Goal: Information Seeking & Learning: Understand process/instructions

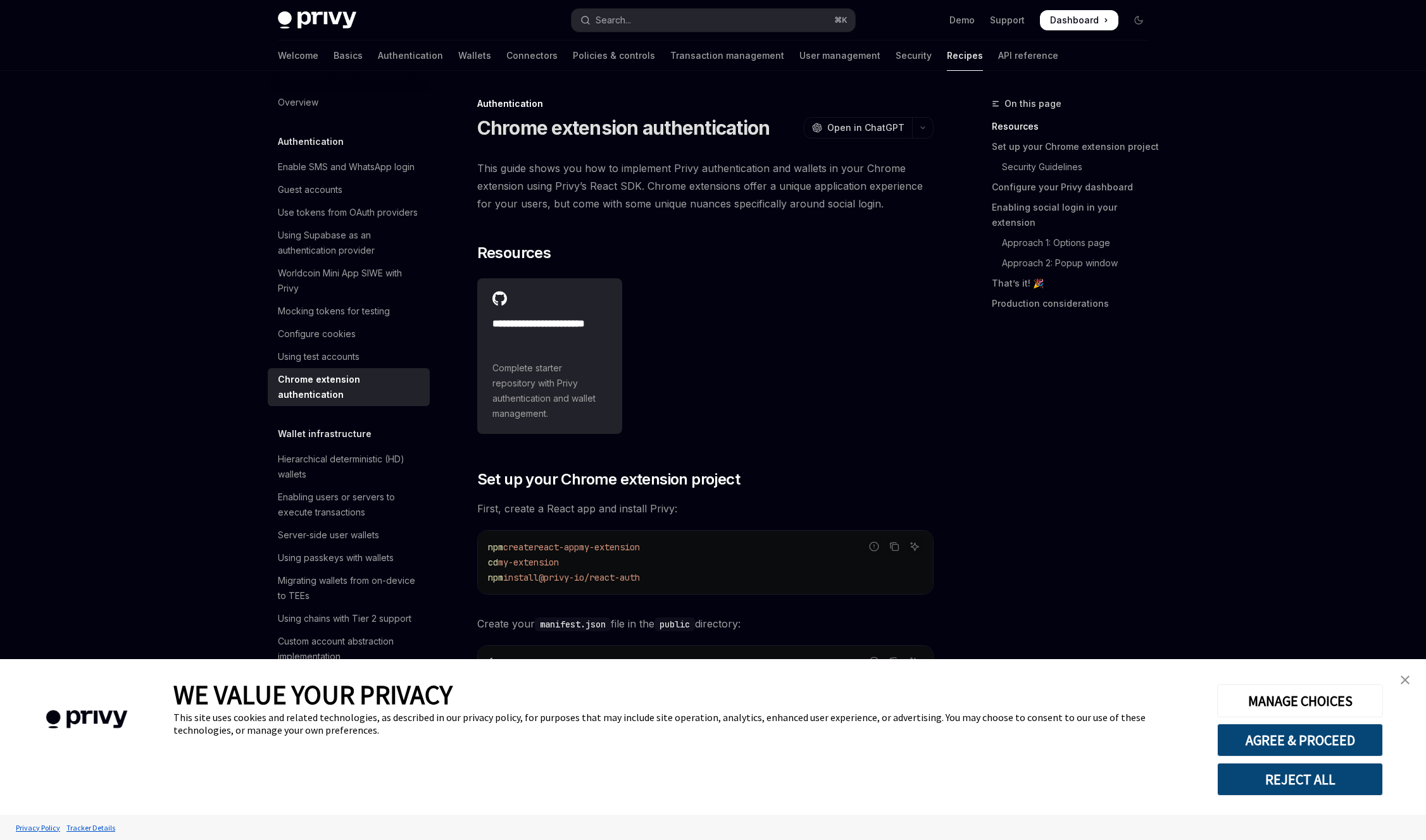
click at [1409, 682] on img "close banner" at bounding box center [1405, 680] width 9 height 9
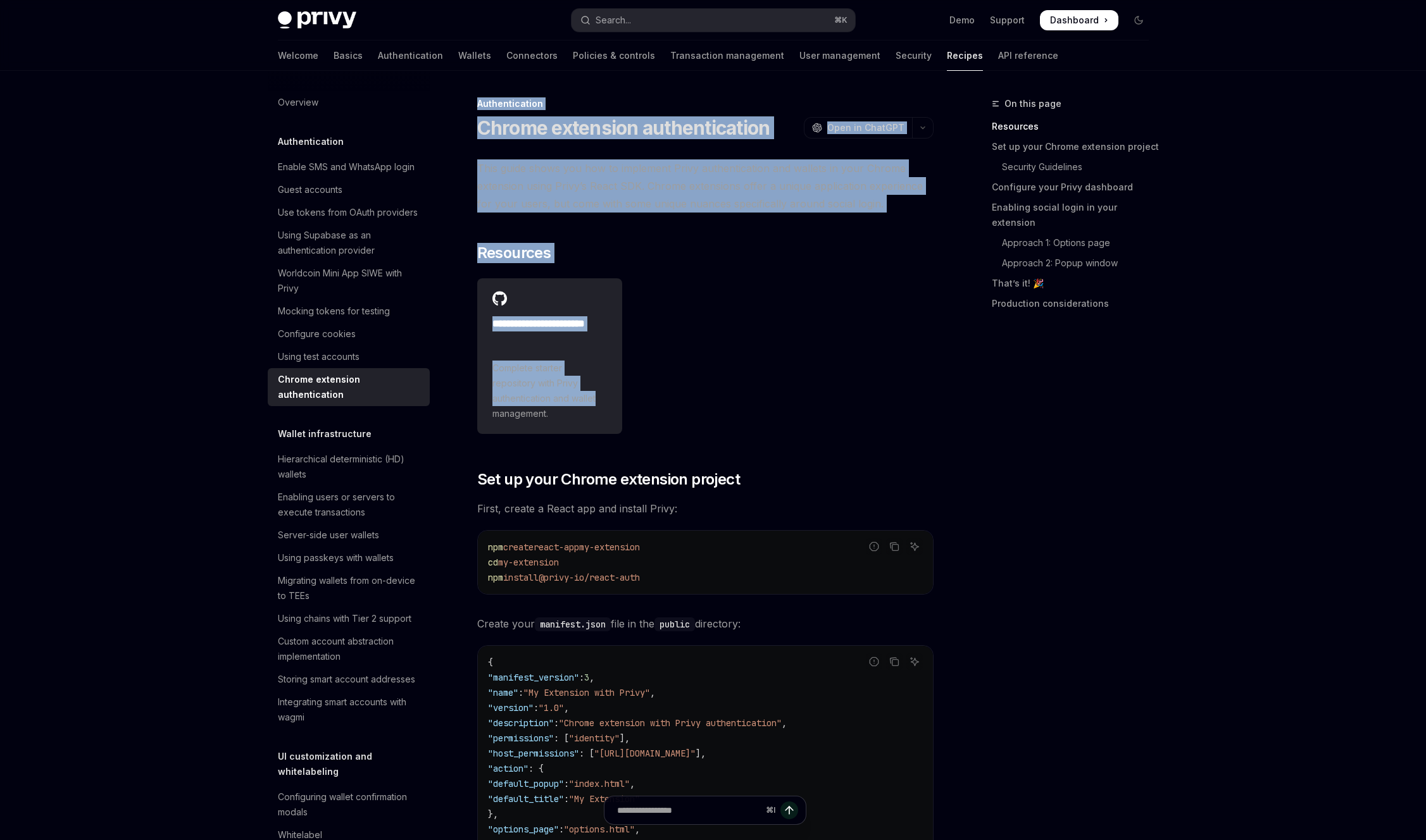
drag, startPoint x: 973, startPoint y: 525, endPoint x: 369, endPoint y: 130, distance: 721.7
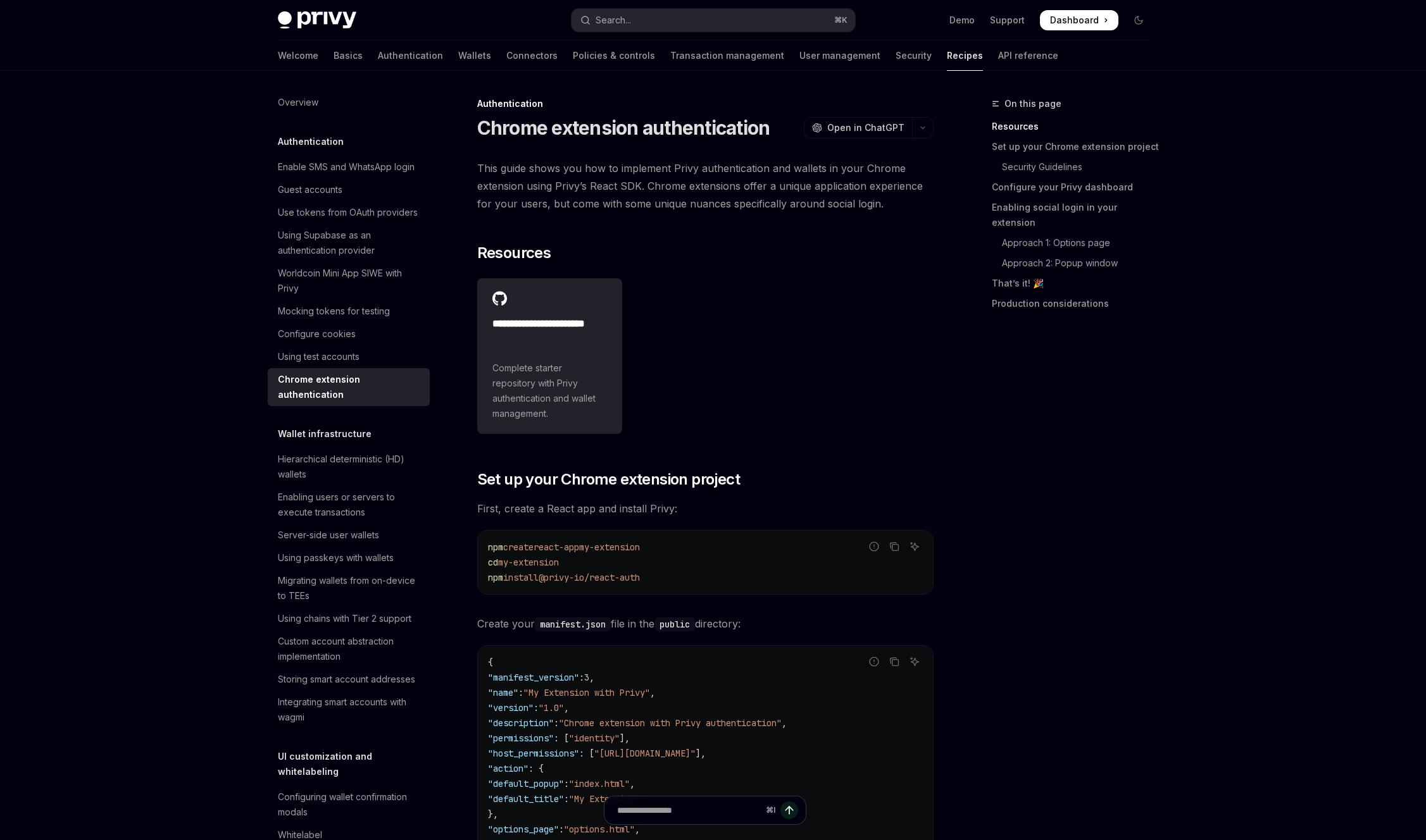
click at [810, 212] on span "This guide shows you how to implement Privy authentication and wallets in your …" at bounding box center [706, 185] width 456 height 53
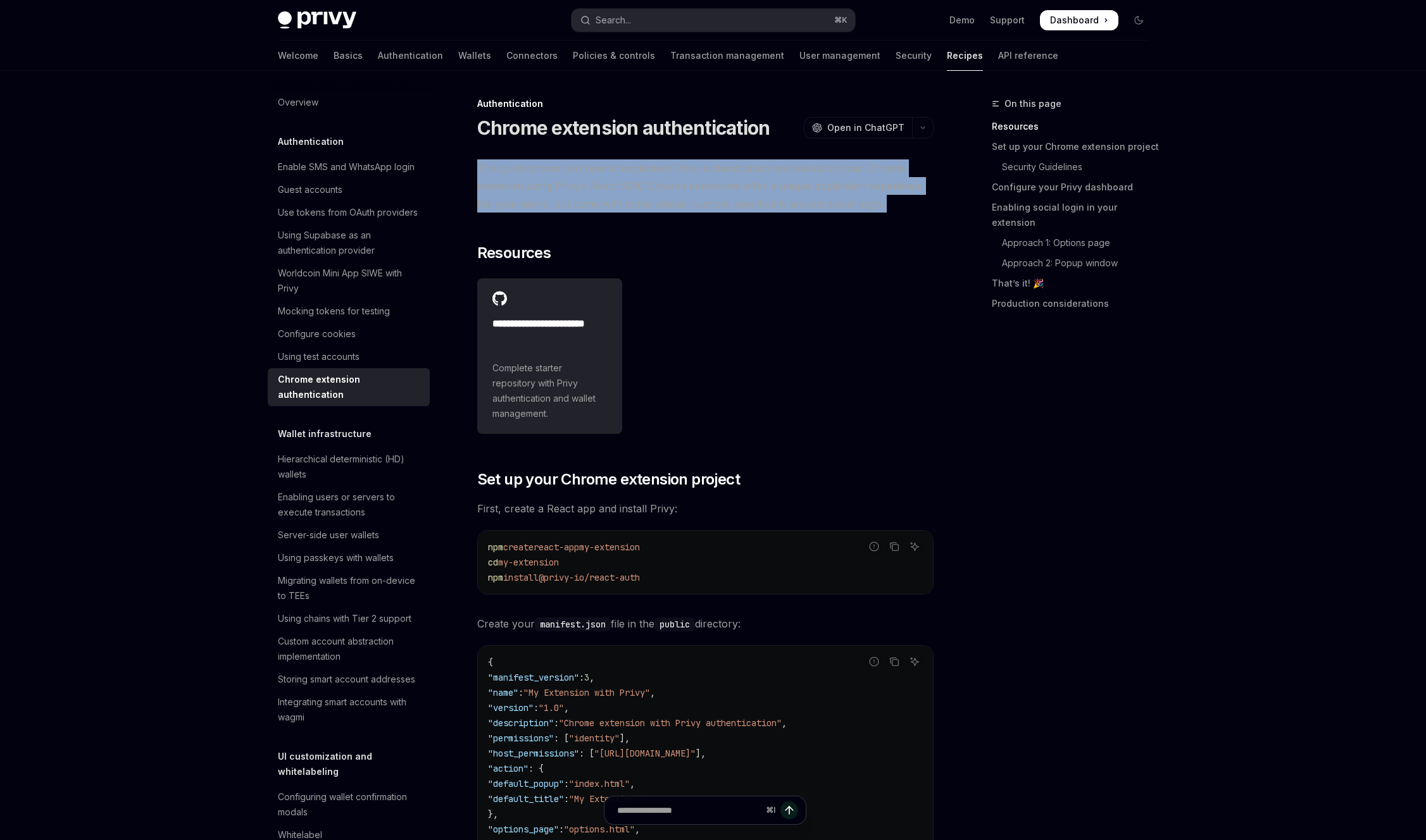
click at [810, 212] on span "This guide shows you how to implement Privy authentication and wallets in your …" at bounding box center [706, 185] width 456 height 53
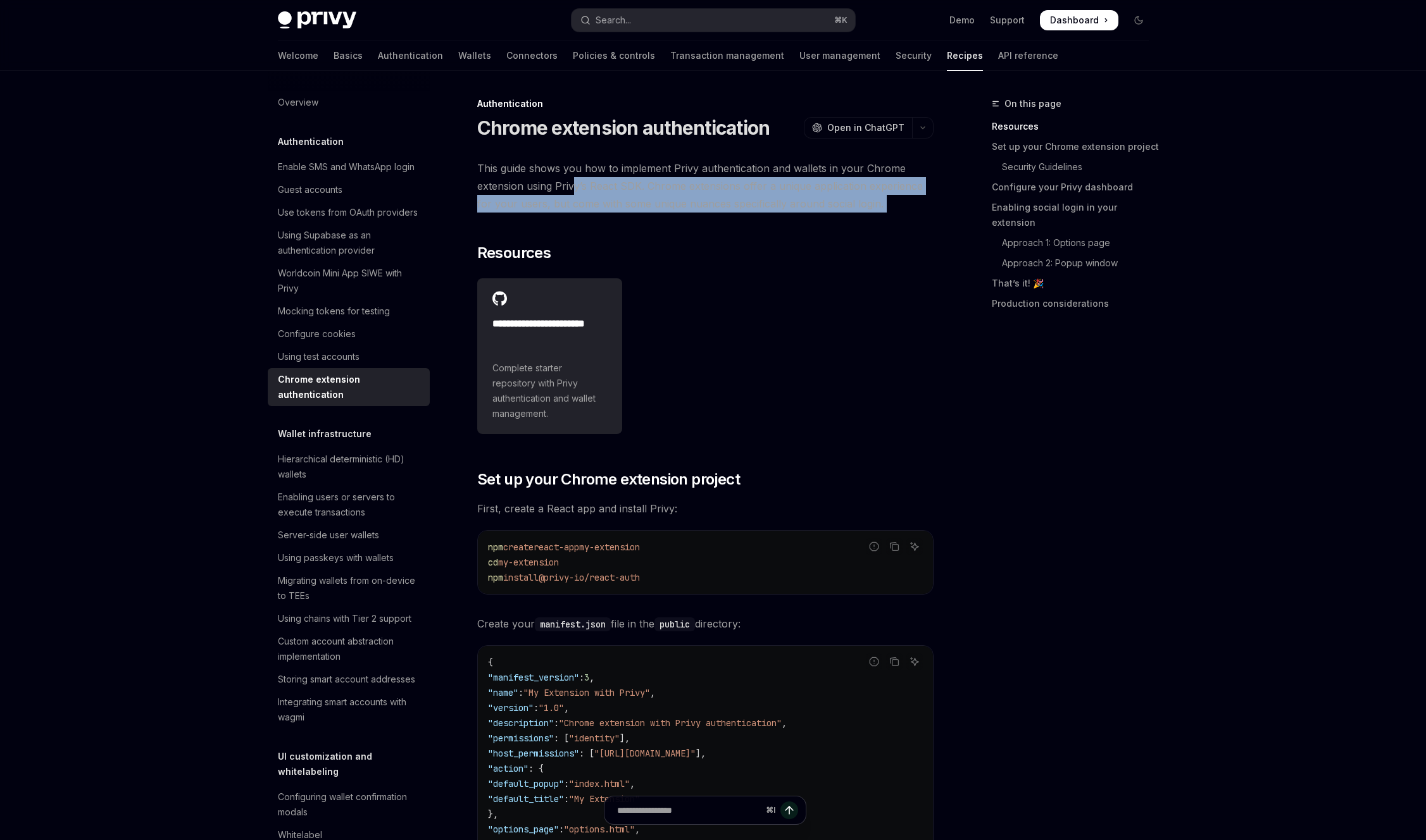
drag, startPoint x: 521, startPoint y: 244, endPoint x: 499, endPoint y: 238, distance: 22.8
click at [520, 212] on span "This guide shows you how to implement Privy authentication and wallets in your …" at bounding box center [706, 185] width 456 height 53
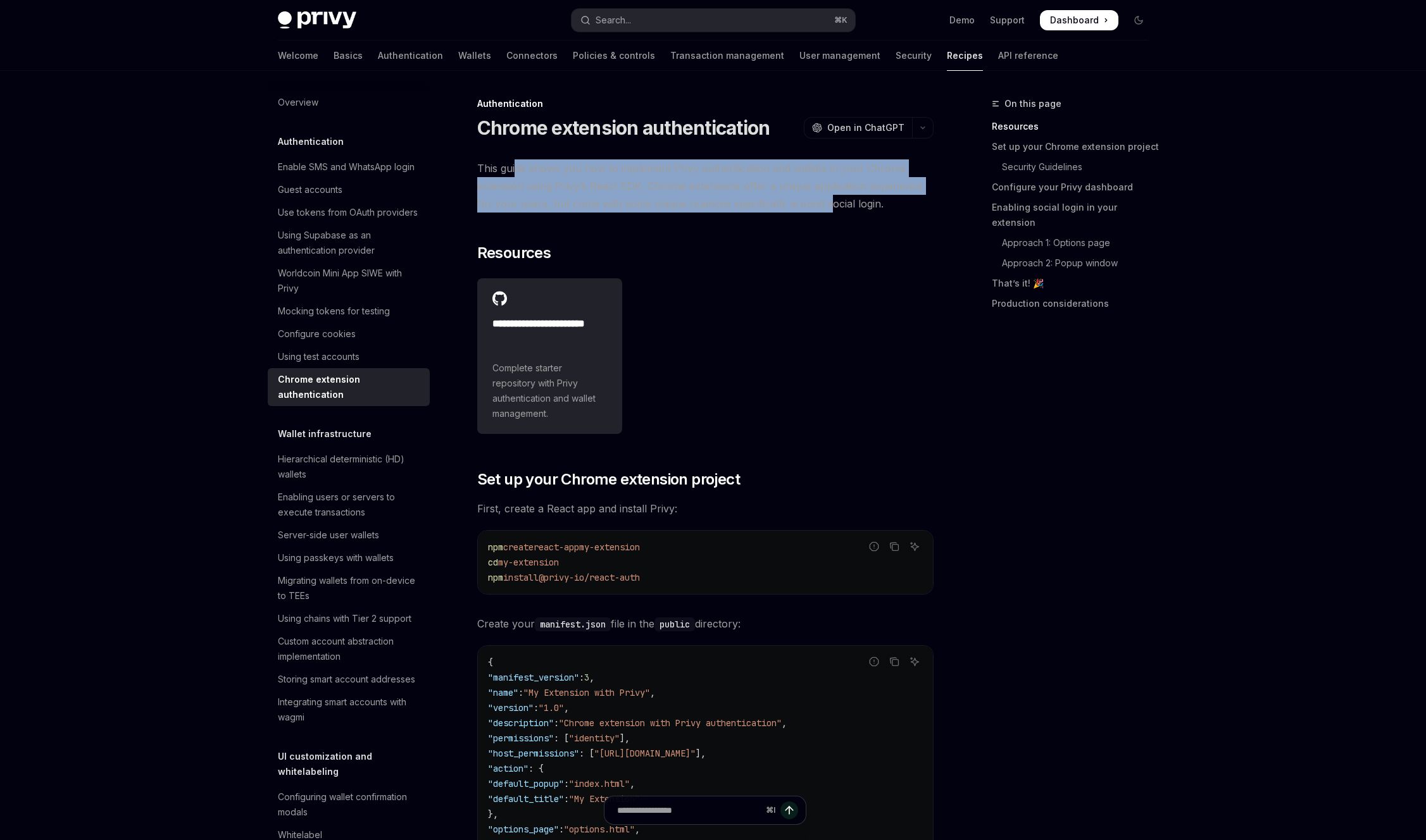
drag, startPoint x: 440, startPoint y: 222, endPoint x: 929, endPoint y: 287, distance: 493.3
click at [874, 212] on span "This guide shows you how to implement Privy authentication and wallets in your …" at bounding box center [706, 185] width 456 height 53
drag, startPoint x: 947, startPoint y: 286, endPoint x: 492, endPoint y: 220, distance: 459.8
click at [492, 212] on span "This guide shows you how to implement Privy authentication and wallets in your …" at bounding box center [706, 185] width 456 height 53
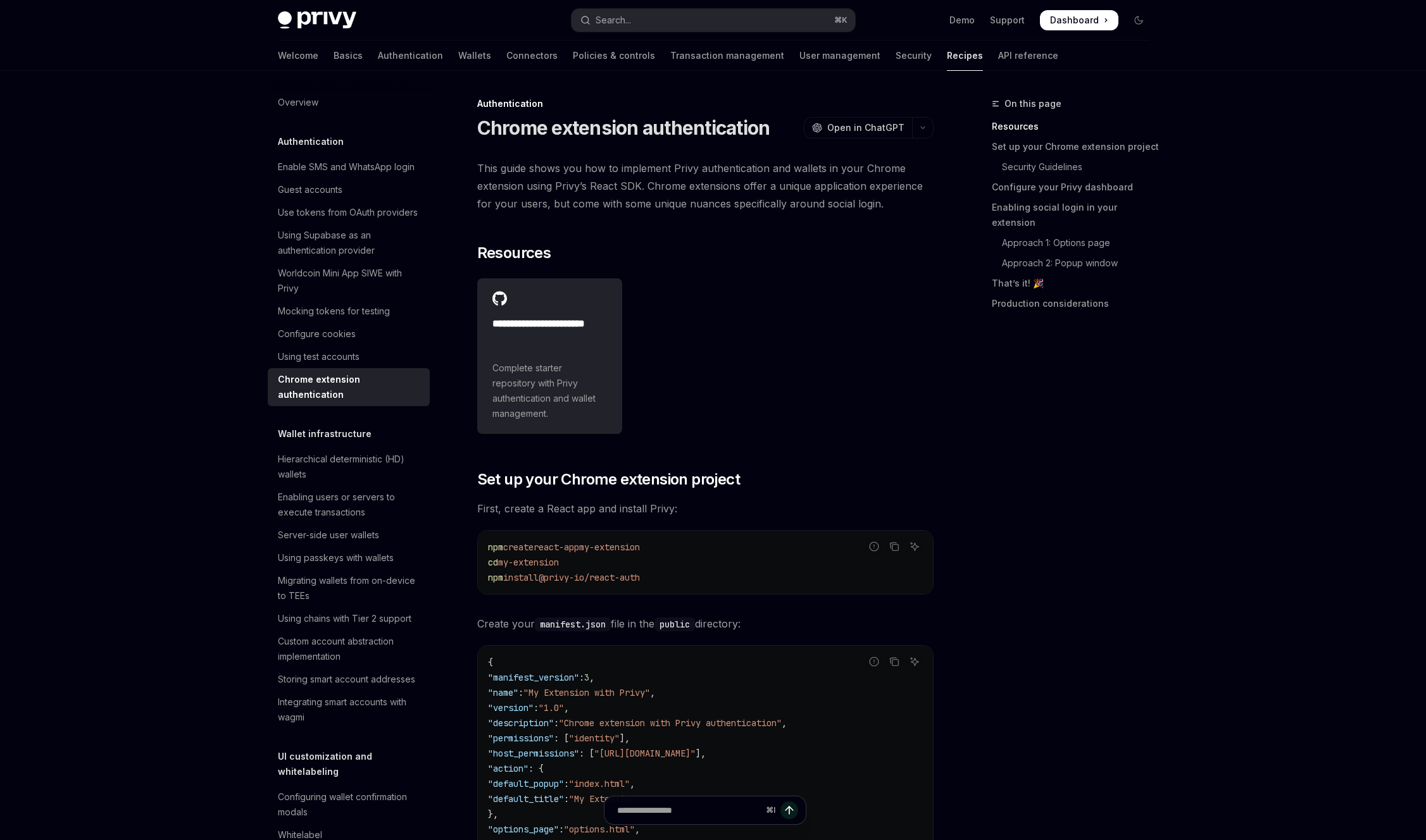
click at [645, 212] on span "This guide shows you how to implement Privy authentication and wallets in your …" at bounding box center [706, 185] width 456 height 53
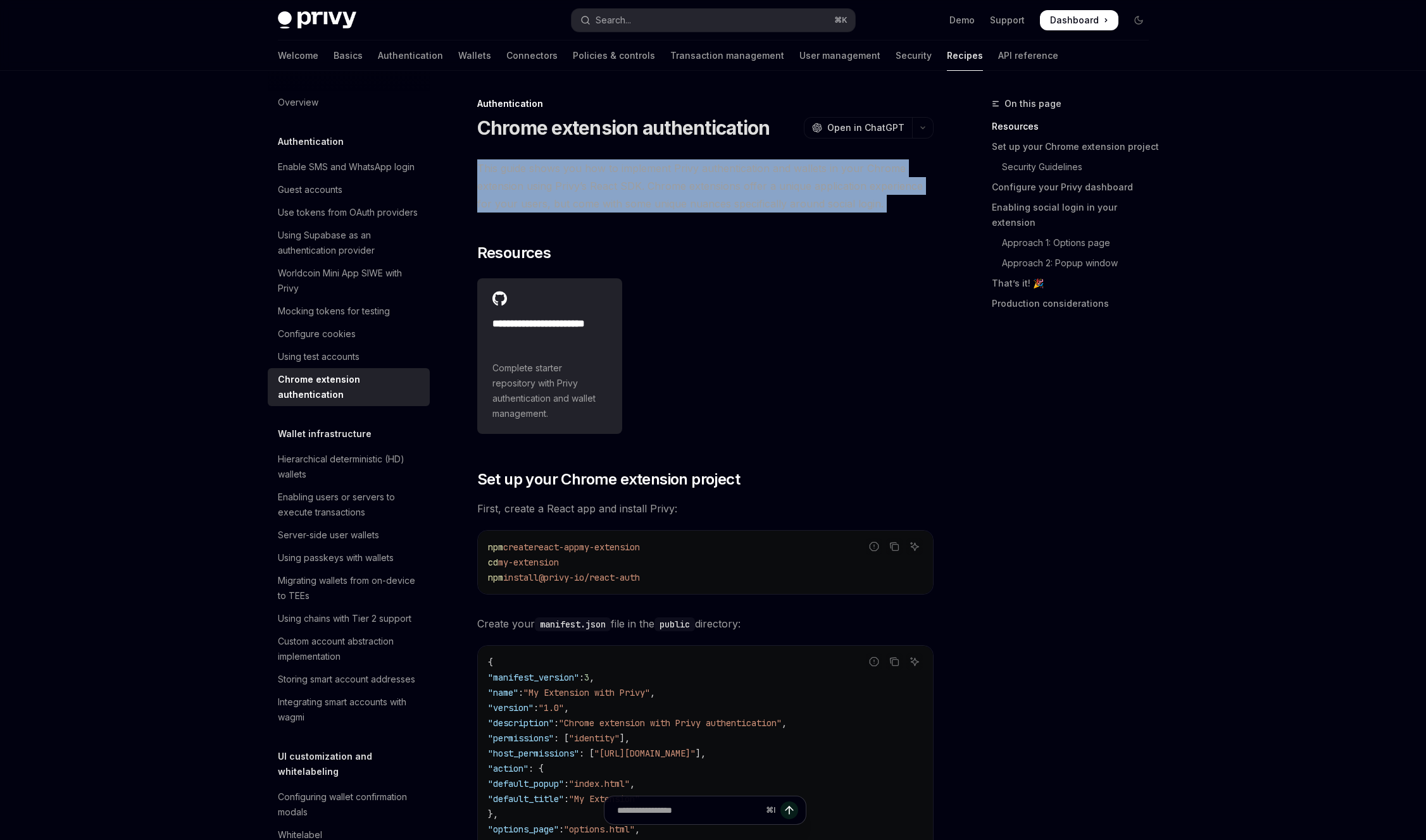
click at [645, 212] on span "This guide shows you how to implement Privy authentication and wallets in your …" at bounding box center [706, 185] width 456 height 53
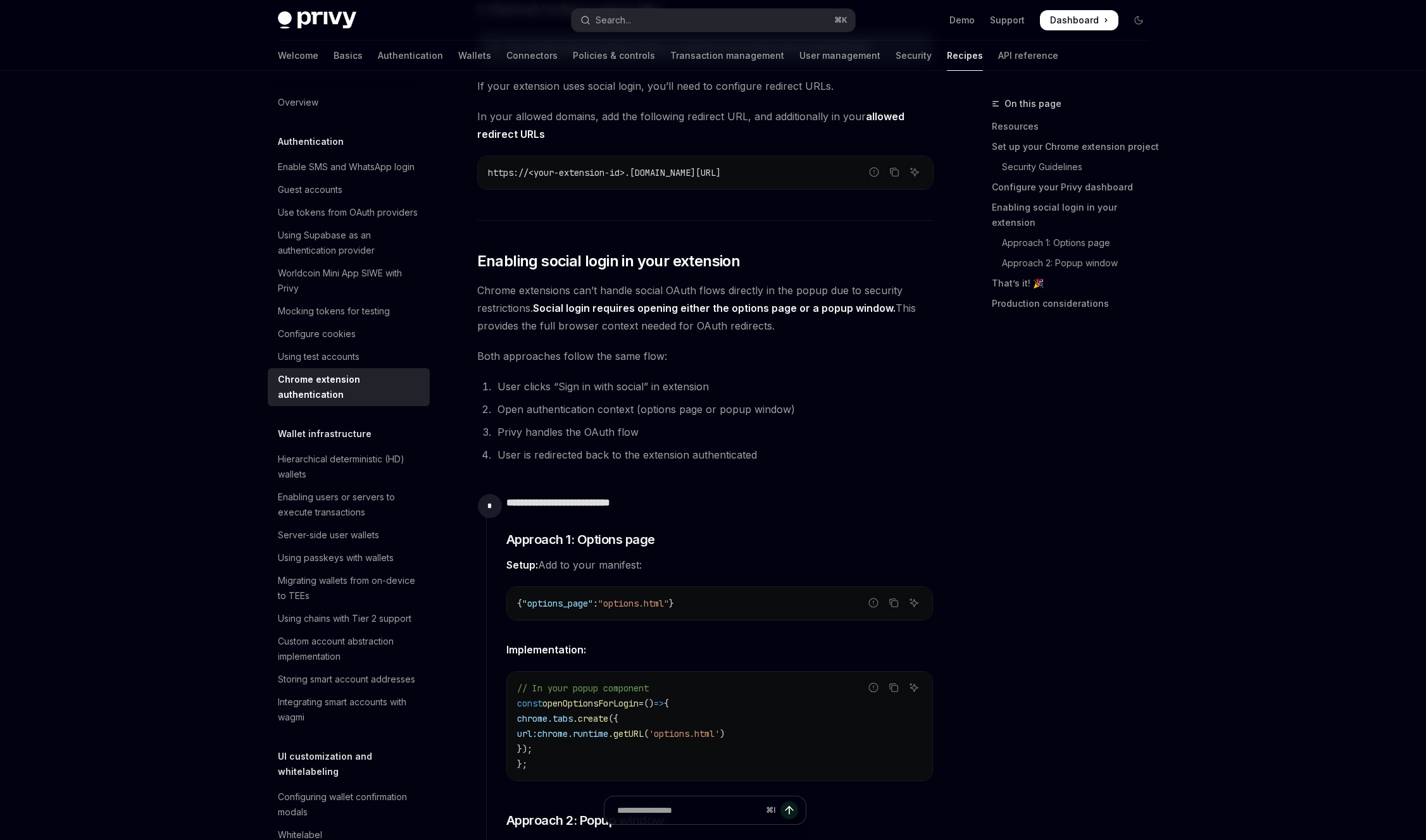
scroll to position [1626, 0]
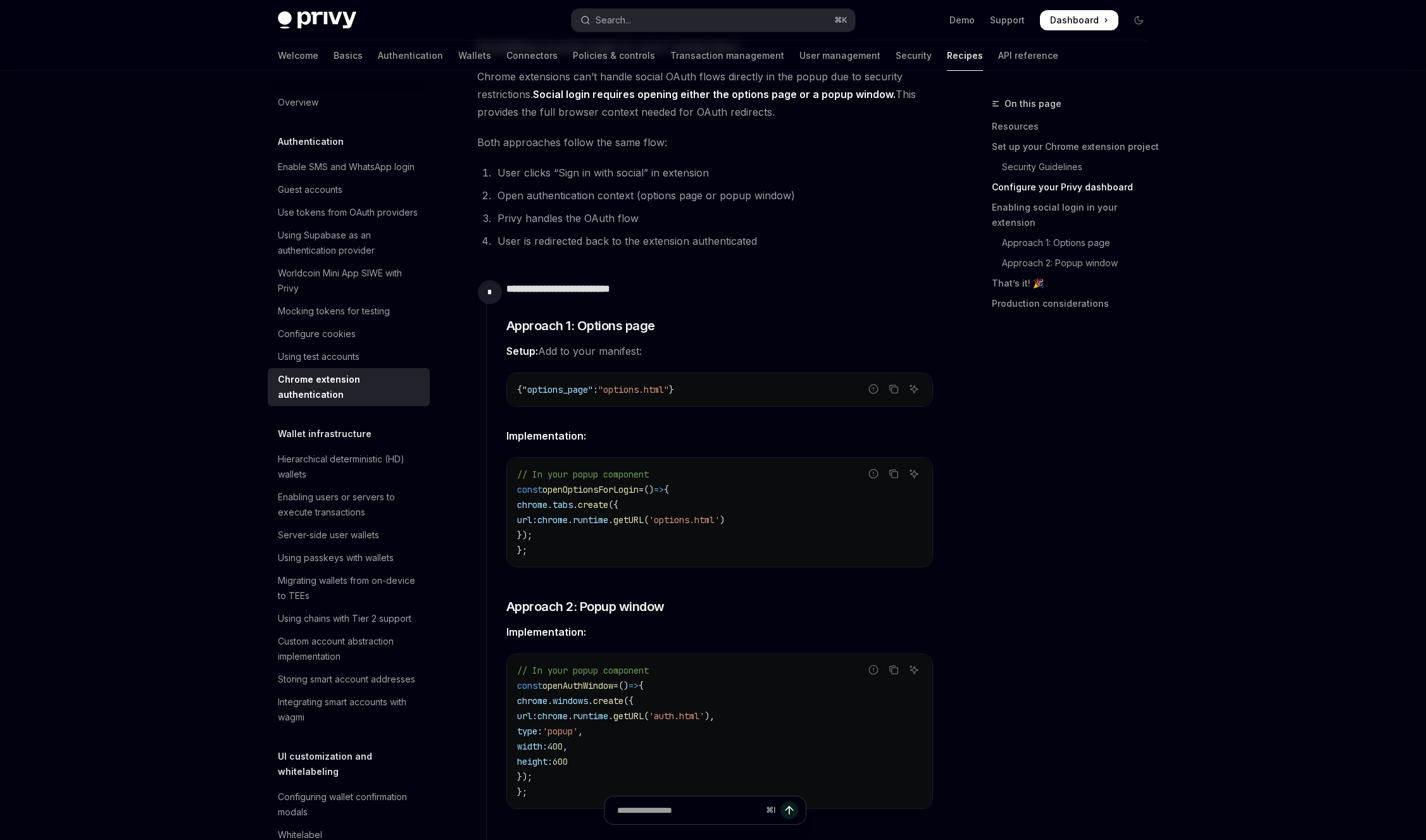
drag, startPoint x: 401, startPoint y: 455, endPoint x: 643, endPoint y: 459, distance: 242.0
drag, startPoint x: 646, startPoint y: 460, endPoint x: 877, endPoint y: 461, distance: 231.0
drag, startPoint x: 884, startPoint y: 460, endPoint x: 455, endPoint y: 442, distance: 429.4
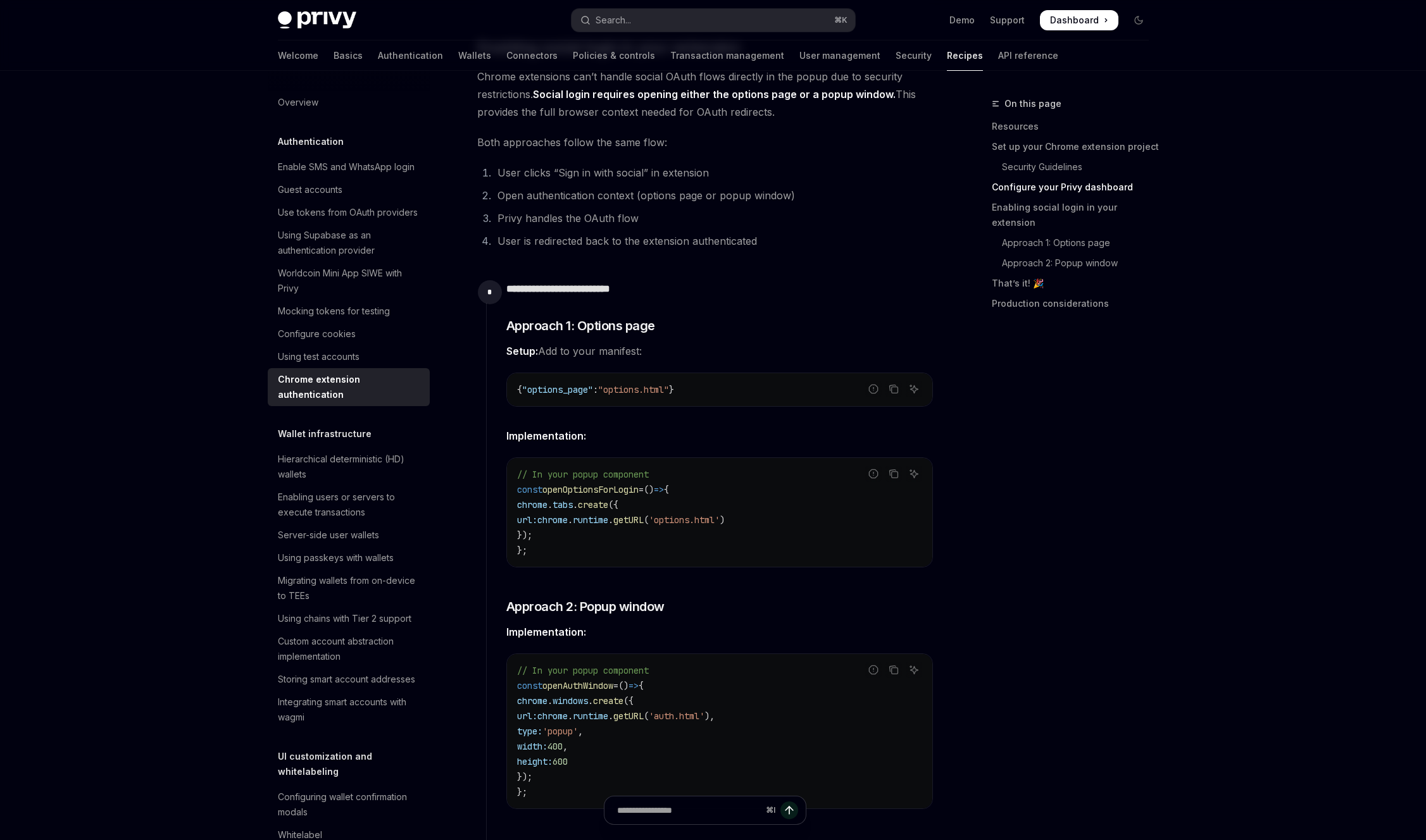
click at [477, 438] on div "**********" at bounding box center [706, 442] width 456 height 3817
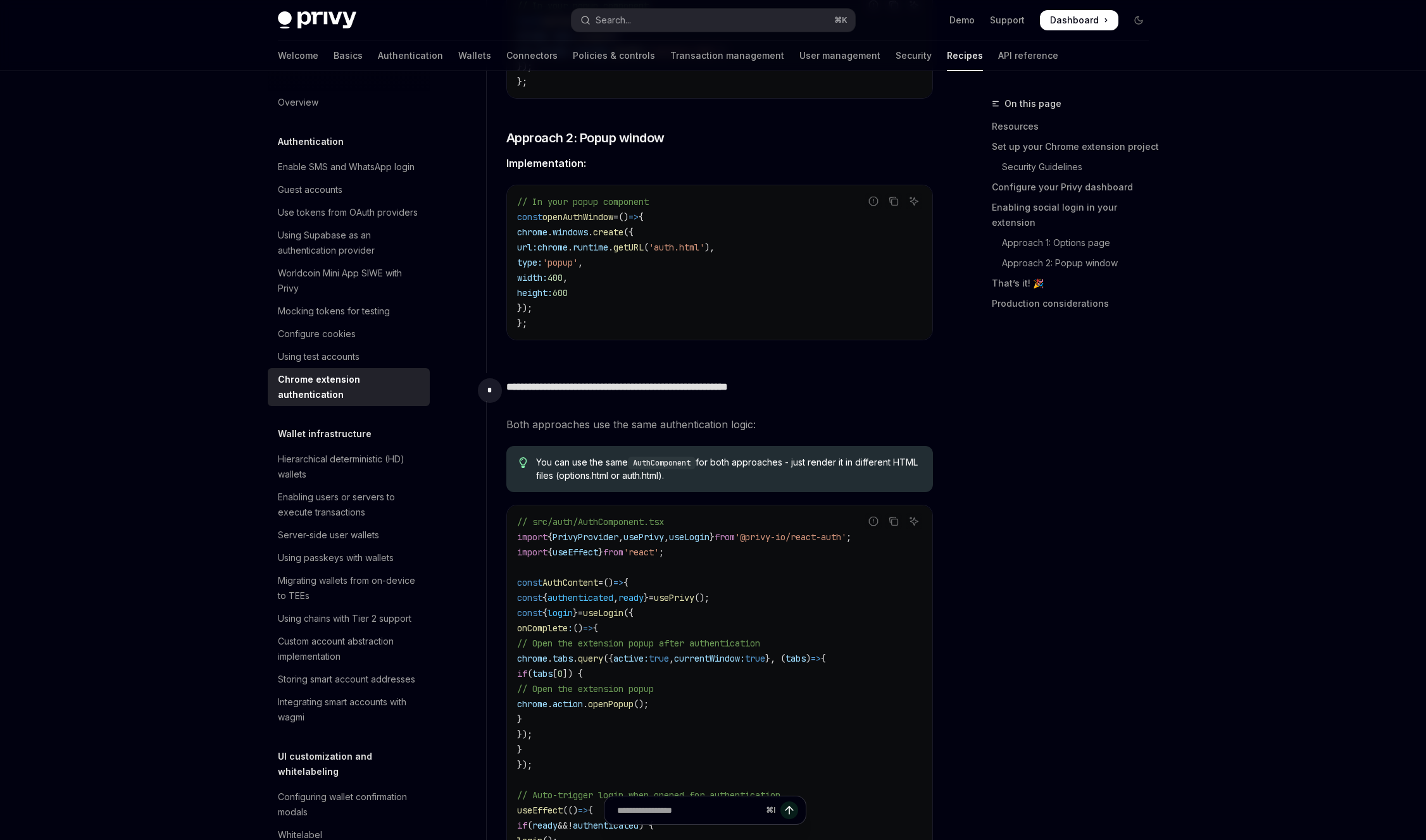
scroll to position [2086, 0]
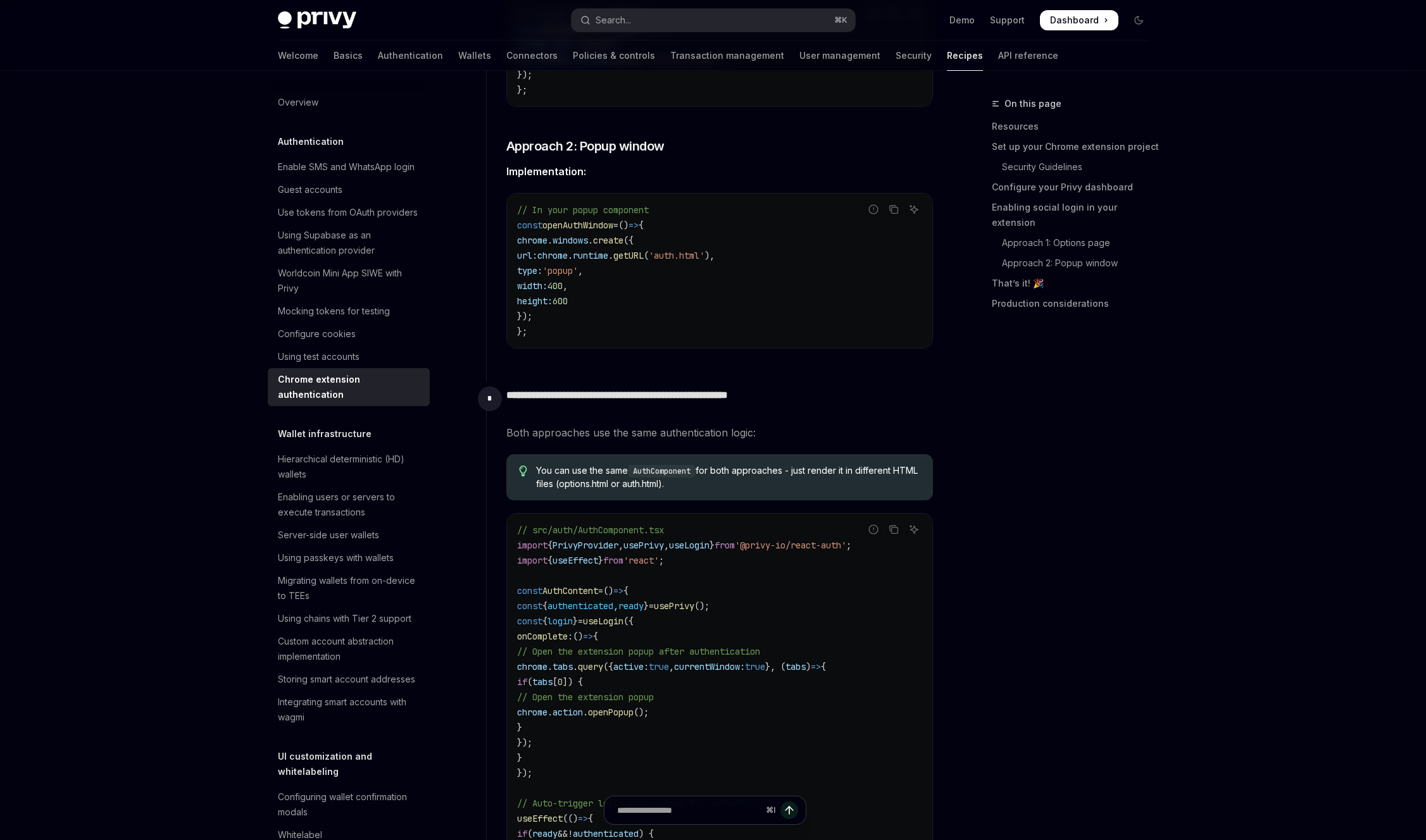
drag, startPoint x: 424, startPoint y: 426, endPoint x: 574, endPoint y: 430, distance: 150.1
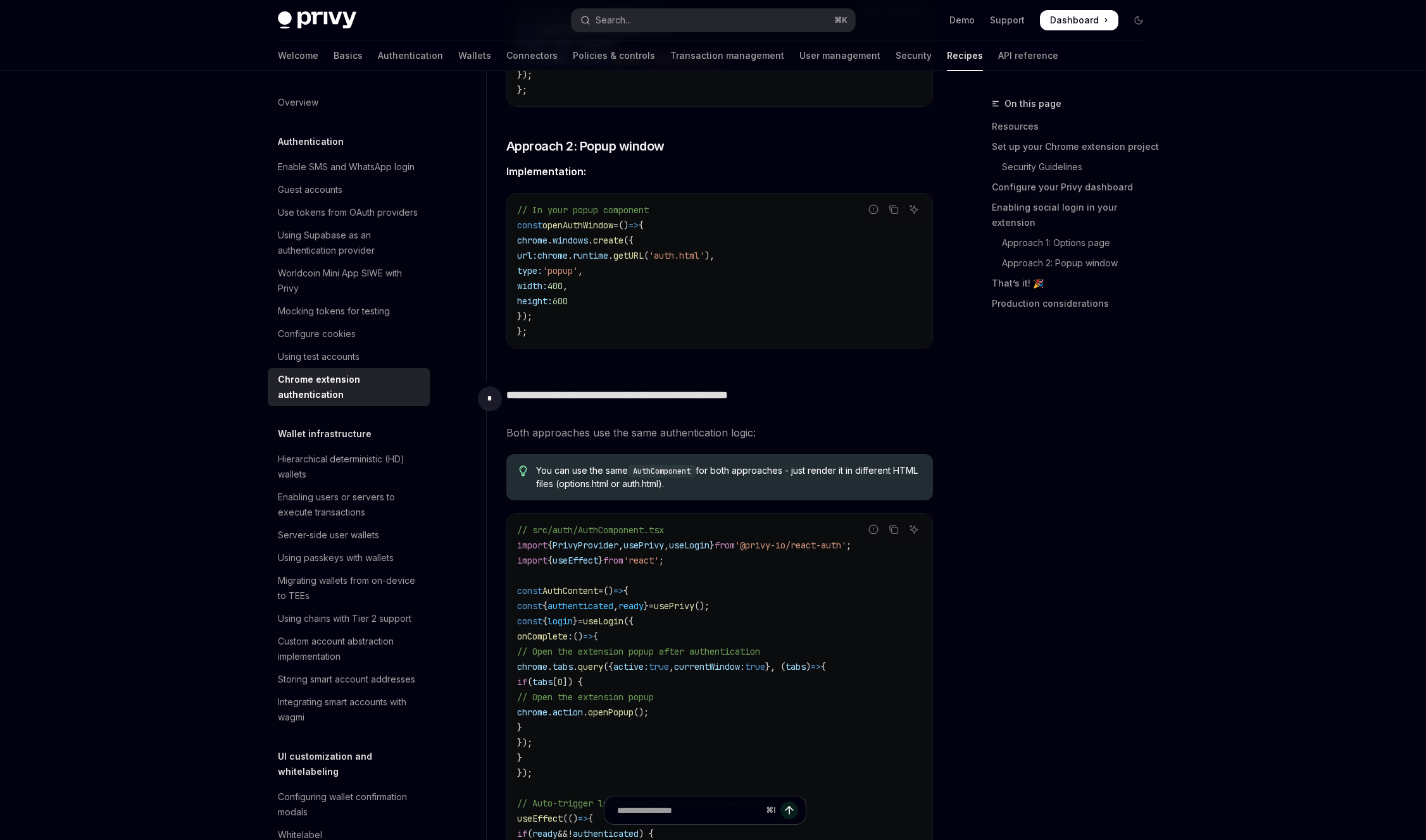
drag, startPoint x: 442, startPoint y: 446, endPoint x: 647, endPoint y: 456, distance: 205.2
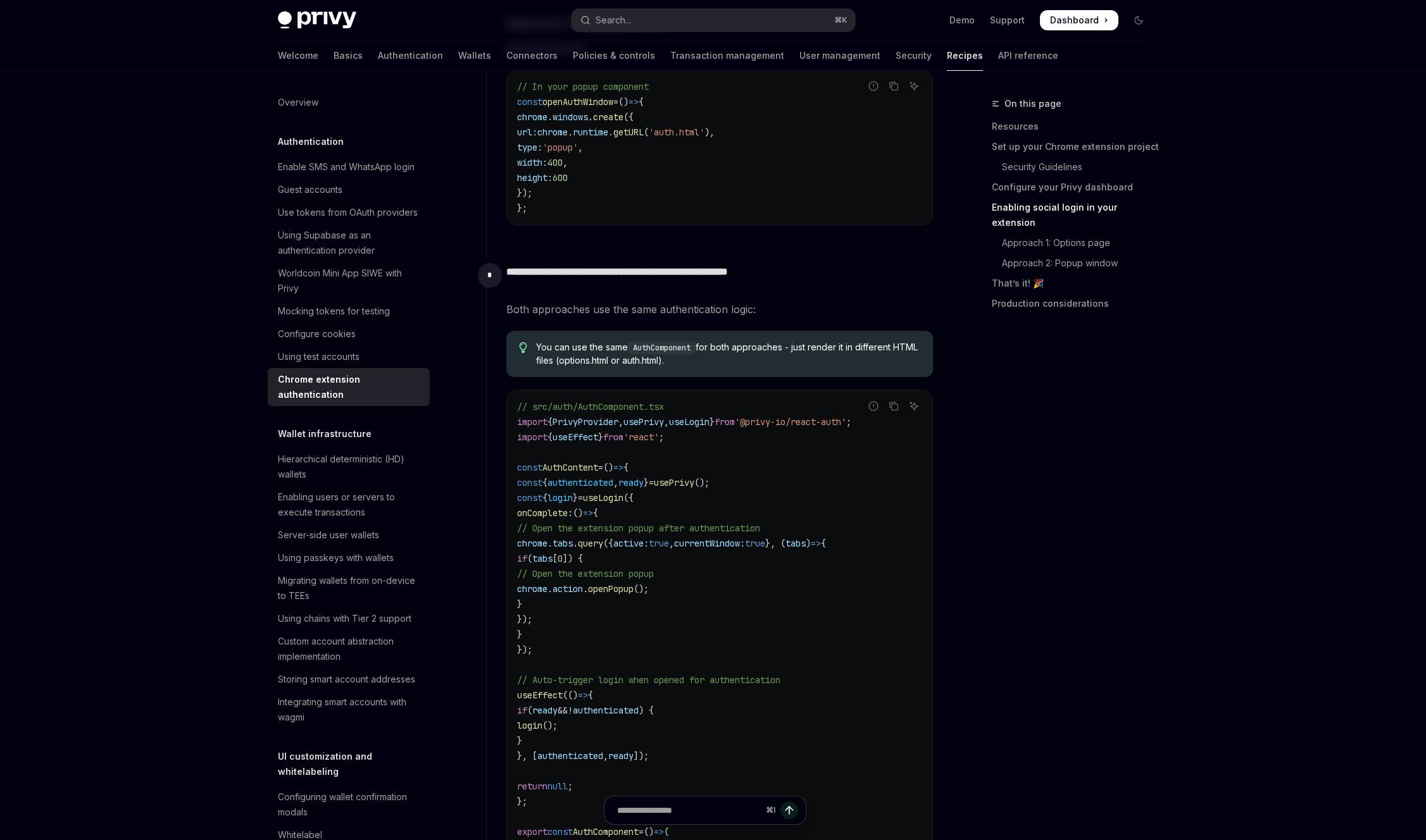
scroll to position [2218, 0]
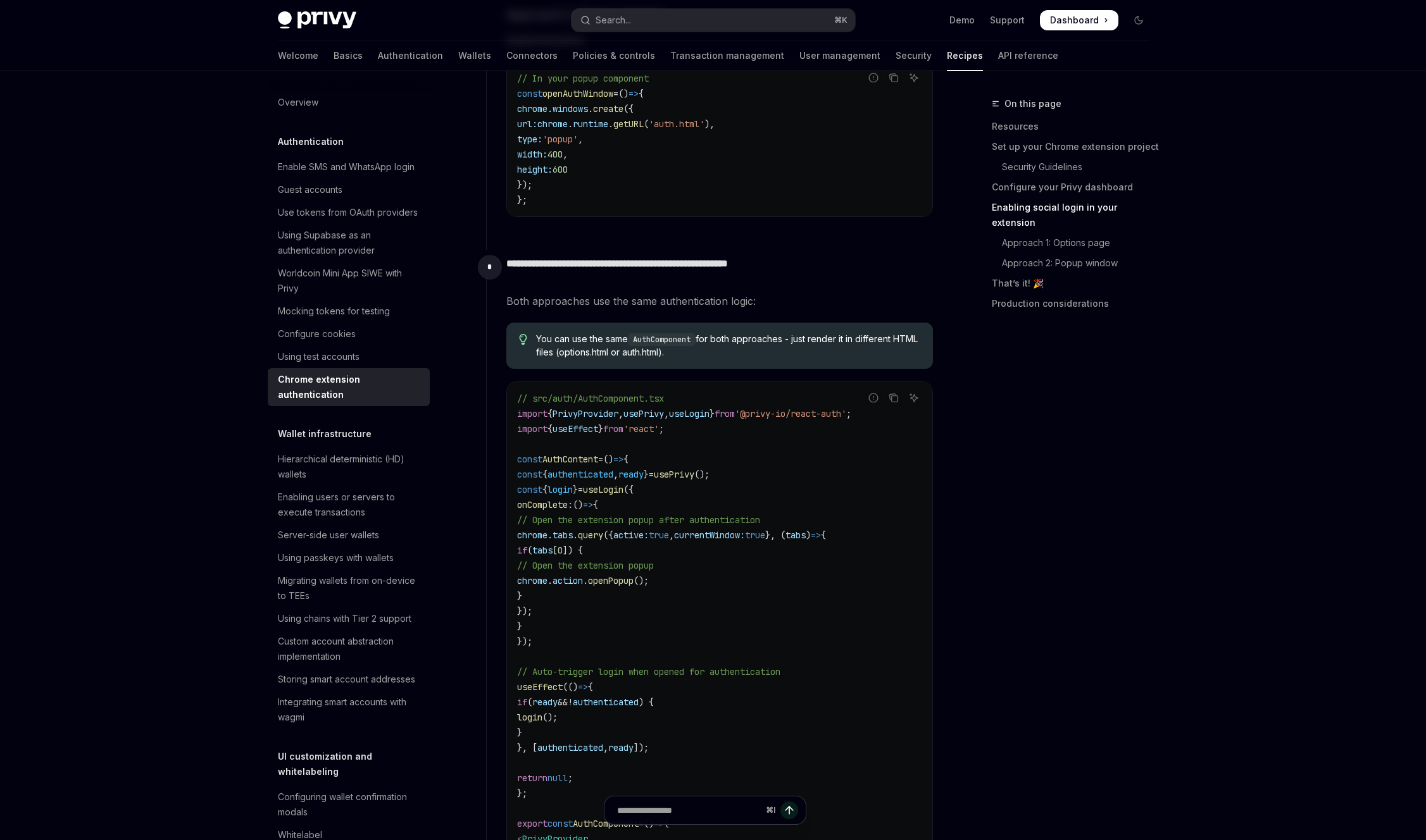
drag, startPoint x: 452, startPoint y: 429, endPoint x: 593, endPoint y: 472, distance: 147.4
drag, startPoint x: 612, startPoint y: 472, endPoint x: 417, endPoint y: 467, distance: 195.1
drag, startPoint x: 701, startPoint y: 531, endPoint x: 404, endPoint y: 525, distance: 297.1
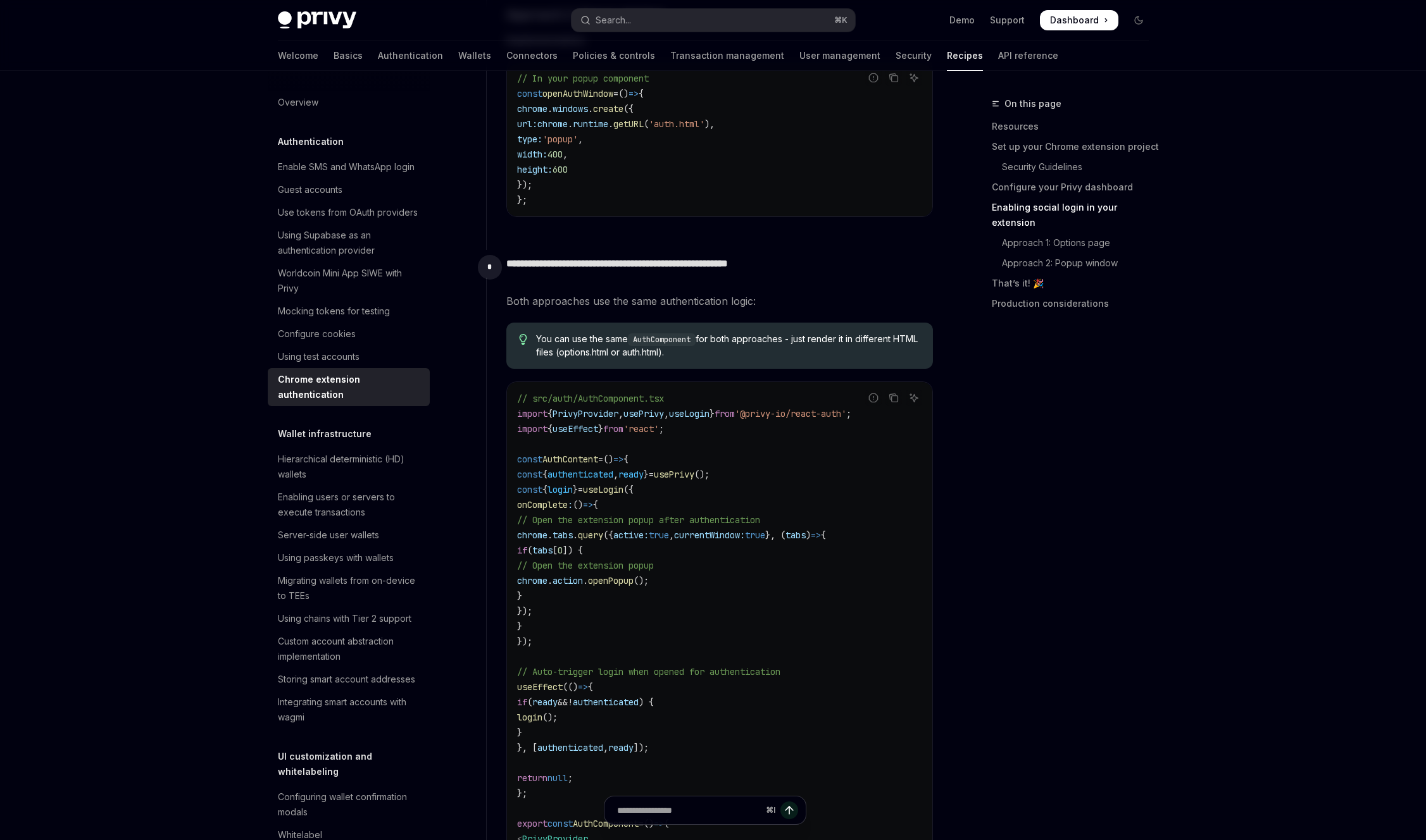
drag, startPoint x: 429, startPoint y: 562, endPoint x: 612, endPoint y: 728, distance: 247.1
drag, startPoint x: 612, startPoint y: 728, endPoint x: 440, endPoint y: 628, distance: 199.0
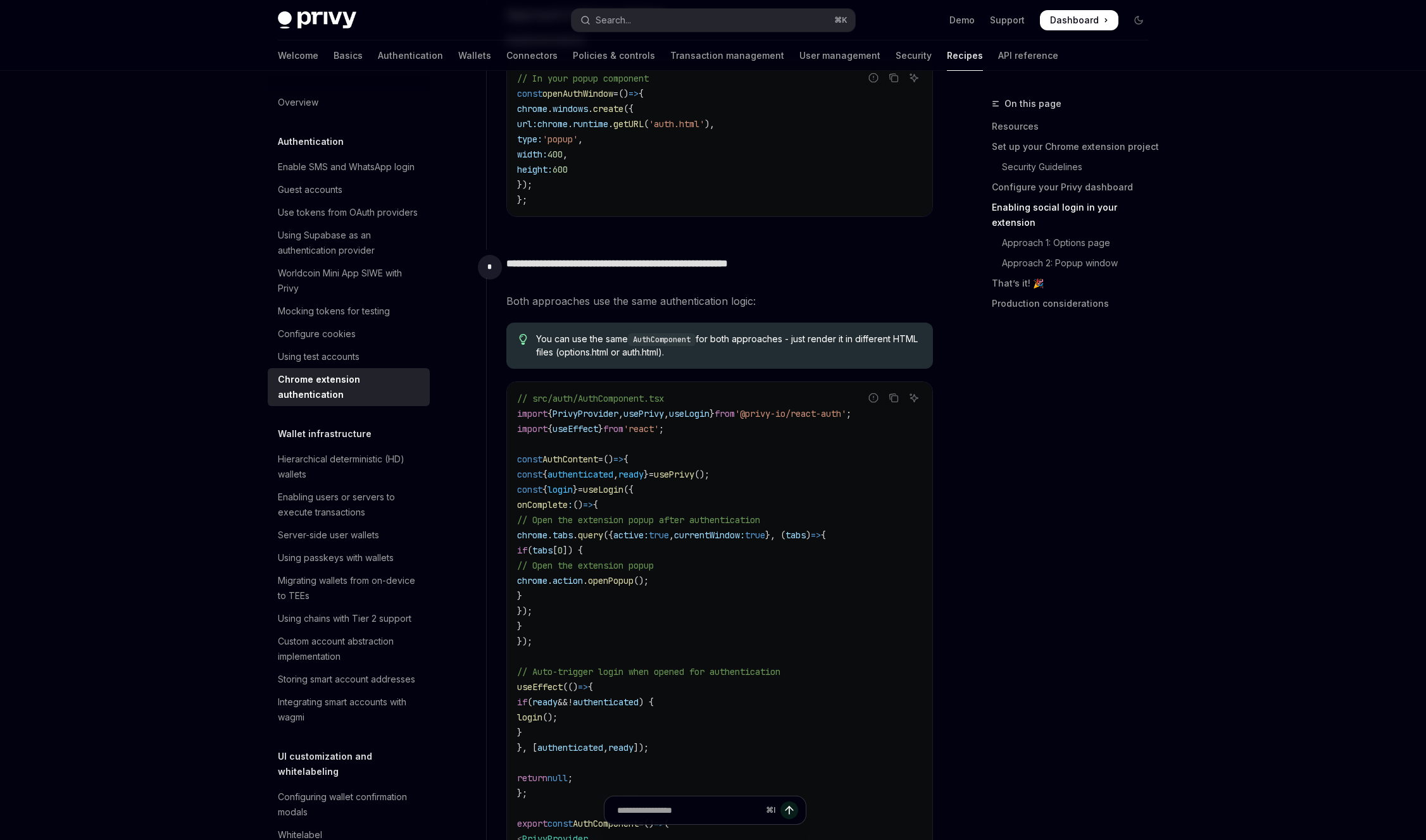
drag, startPoint x: 539, startPoint y: 752, endPoint x: 401, endPoint y: 631, distance: 183.5
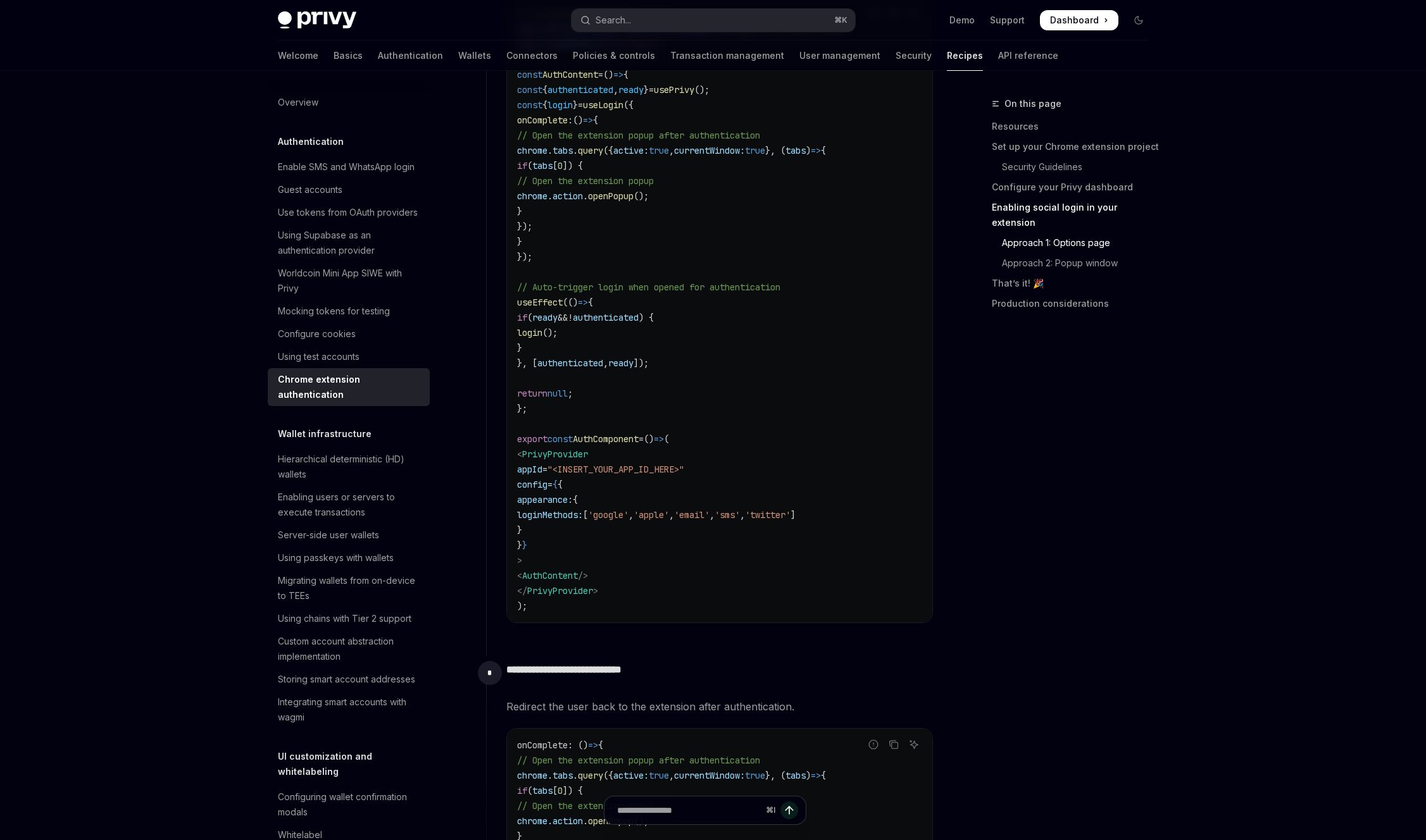
scroll to position [2611, 0]
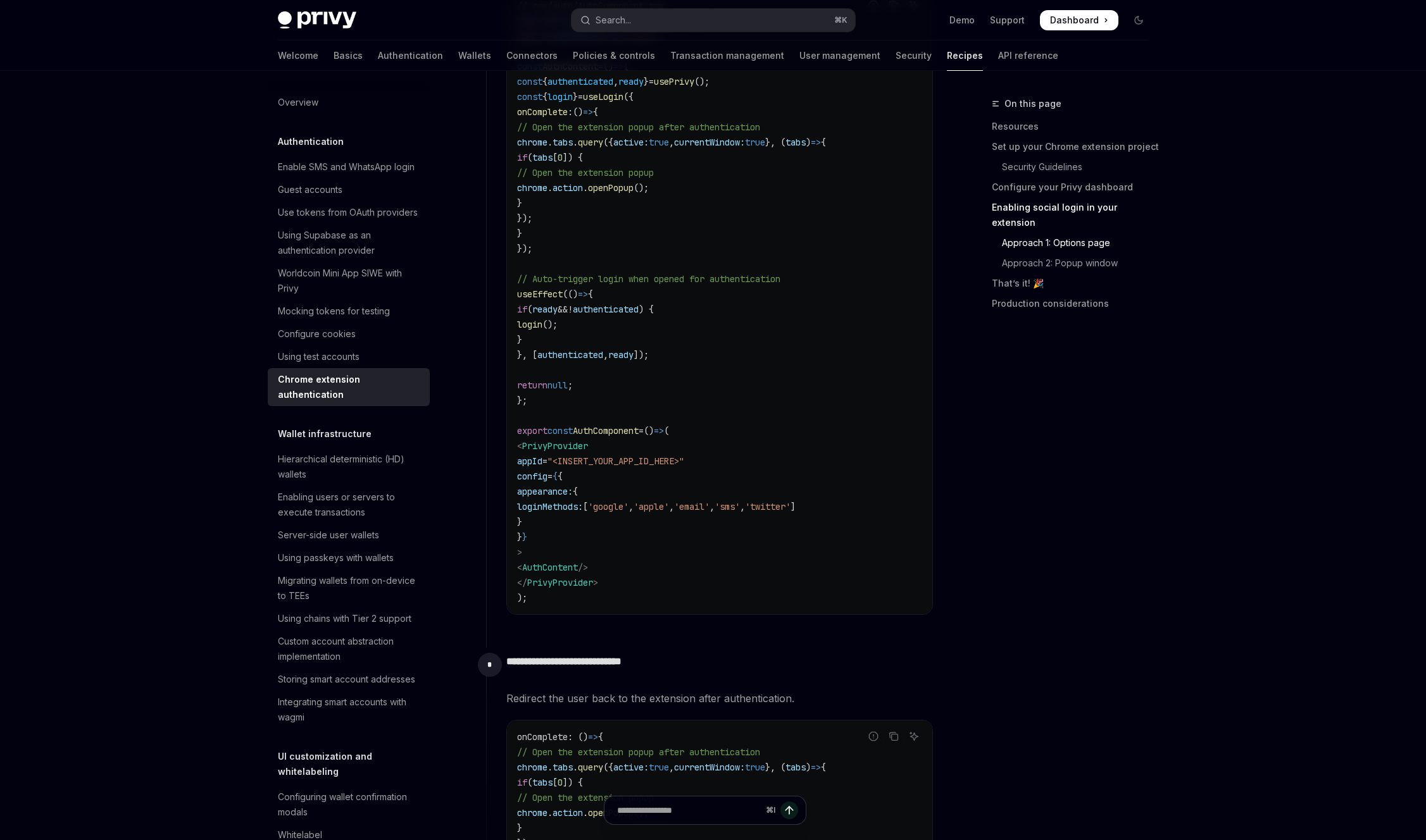
drag, startPoint x: 437, startPoint y: 476, endPoint x: 571, endPoint y: 717, distance: 275.7
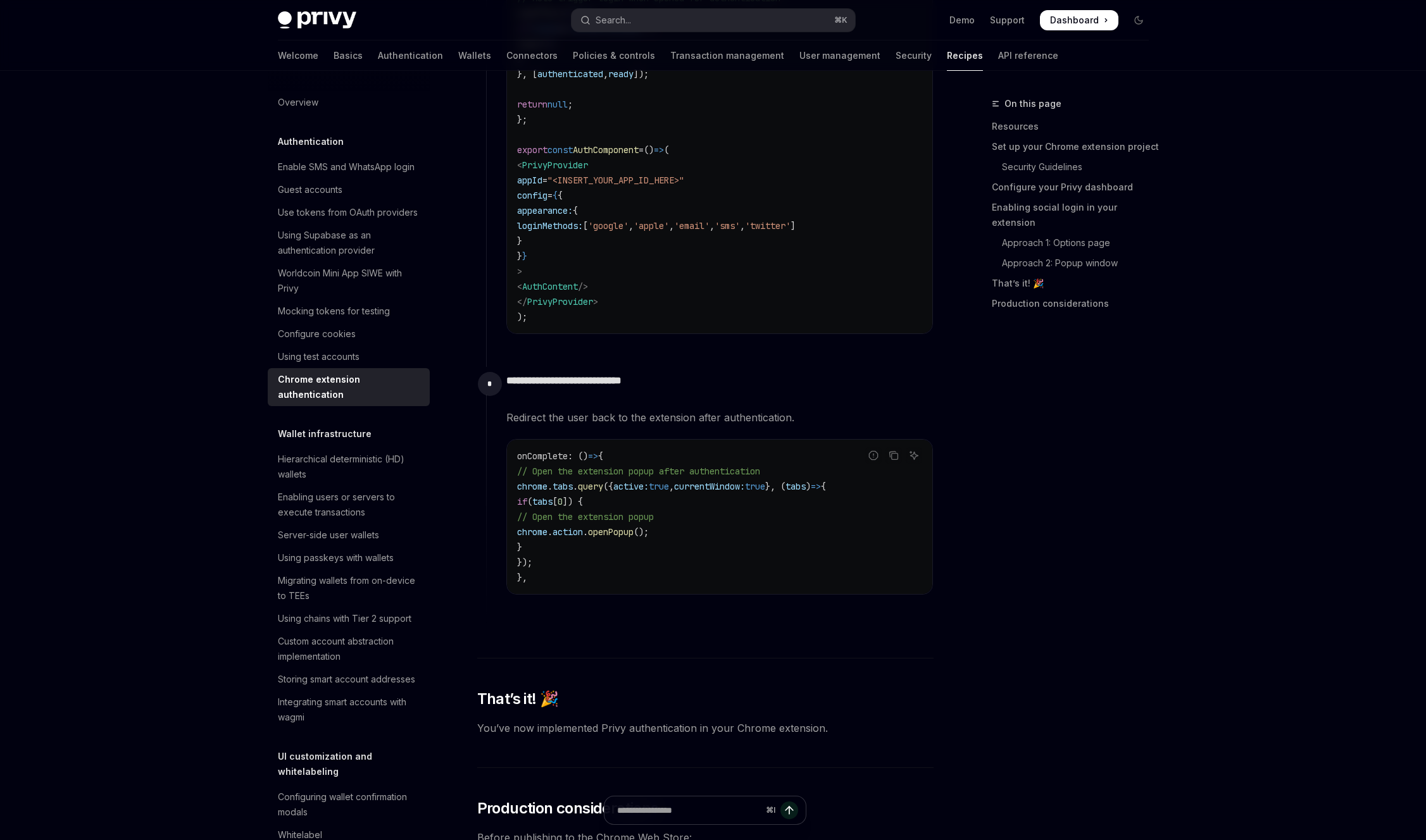
scroll to position [3108, 0]
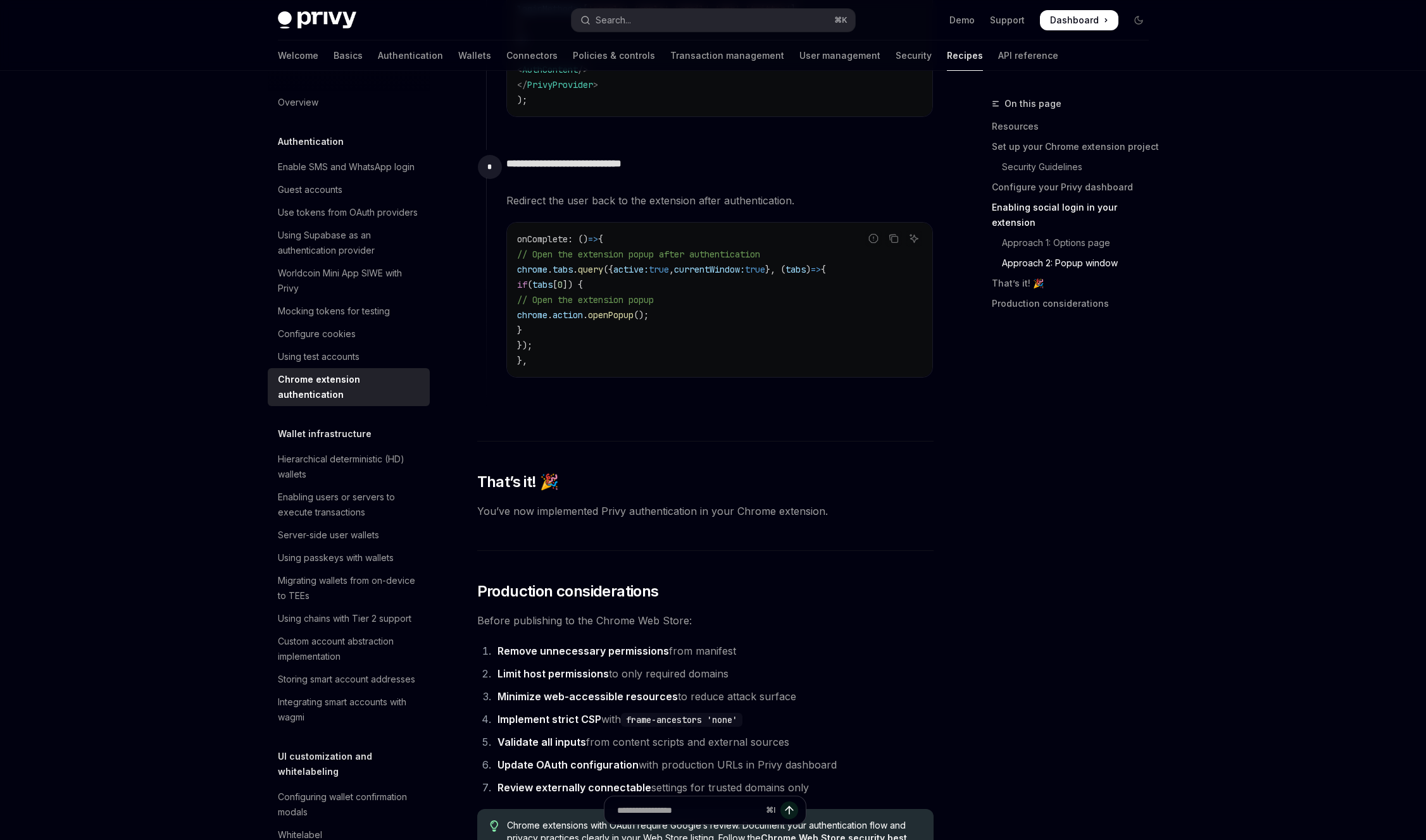
drag, startPoint x: 451, startPoint y: 271, endPoint x: 697, endPoint y: 401, distance: 278.2
drag, startPoint x: 709, startPoint y: 401, endPoint x: 469, endPoint y: 380, distance: 240.9
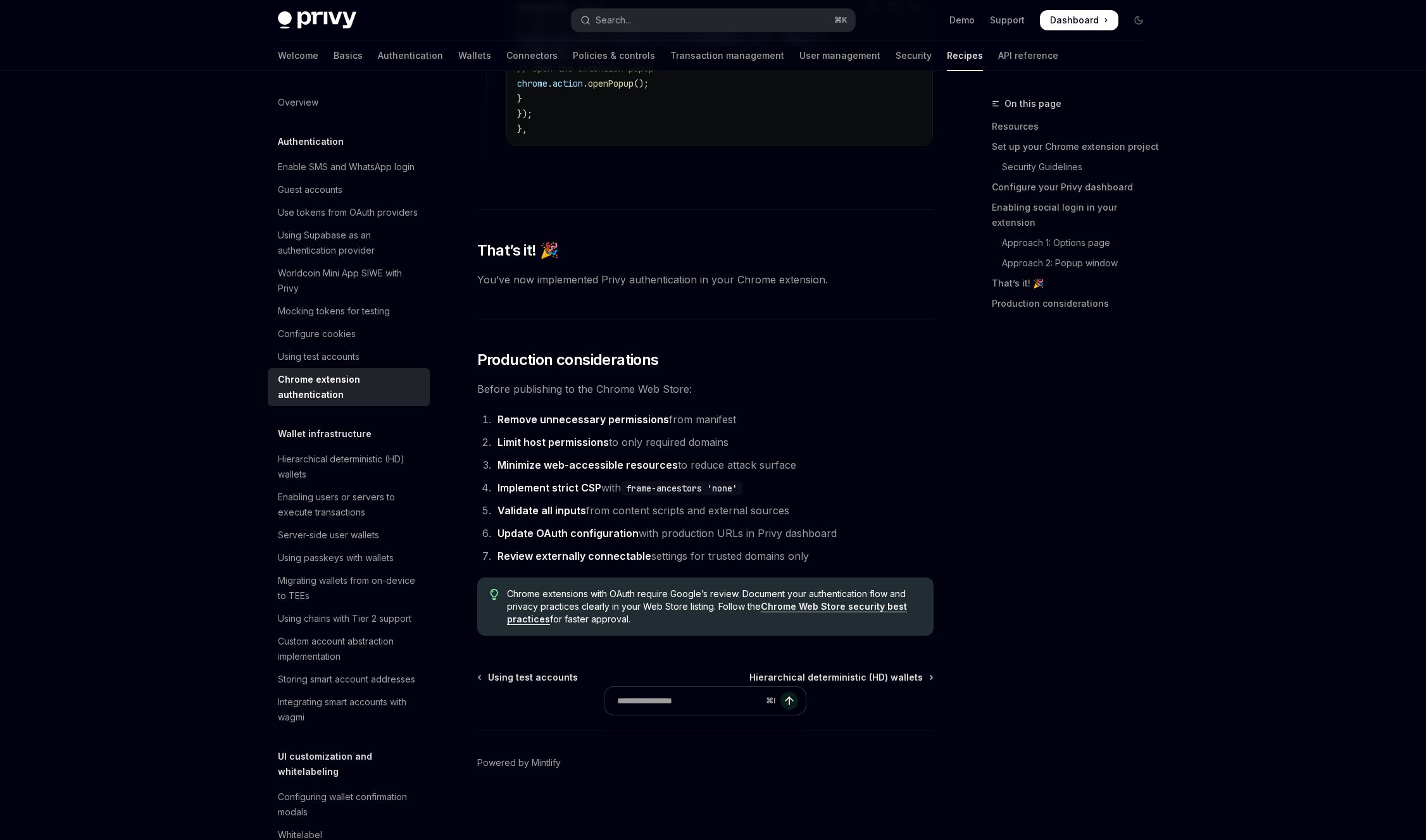
scroll to position [4574, 0]
click at [811, 289] on span "You’ve now implemented Privy authentication in your Chrome extension." at bounding box center [706, 279] width 456 height 17
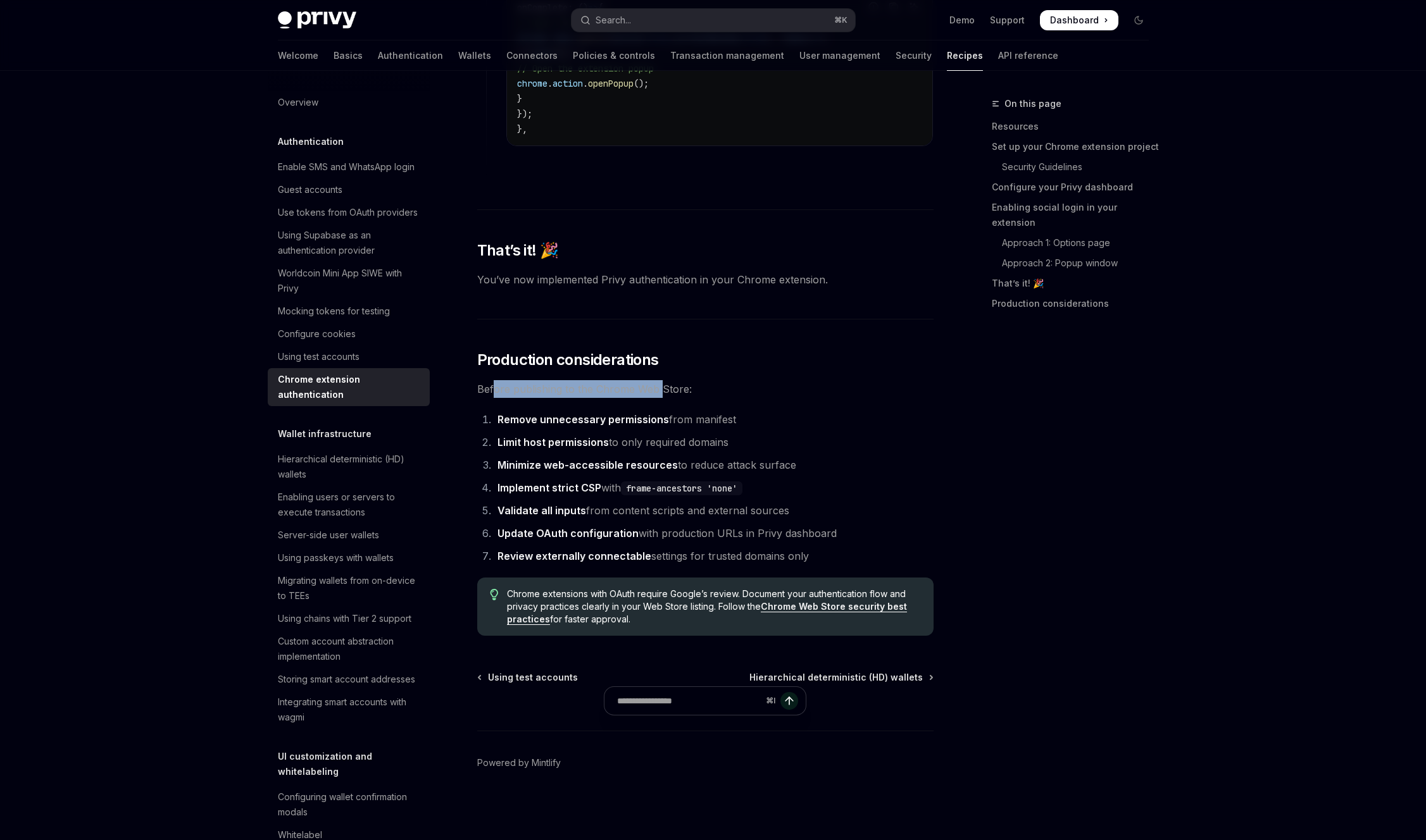
drag, startPoint x: 412, startPoint y: 513, endPoint x: 643, endPoint y: 513, distance: 231.0
click at [643, 398] on span "Before publishing to the Chrome Web Store:" at bounding box center [706, 389] width 456 height 17
drag, startPoint x: 668, startPoint y: 544, endPoint x: 742, endPoint y: 564, distance: 76.7
click at [742, 564] on ol "Remove unnecessary permissions from manifest Limit host permissions to only req…" at bounding box center [706, 488] width 456 height 155
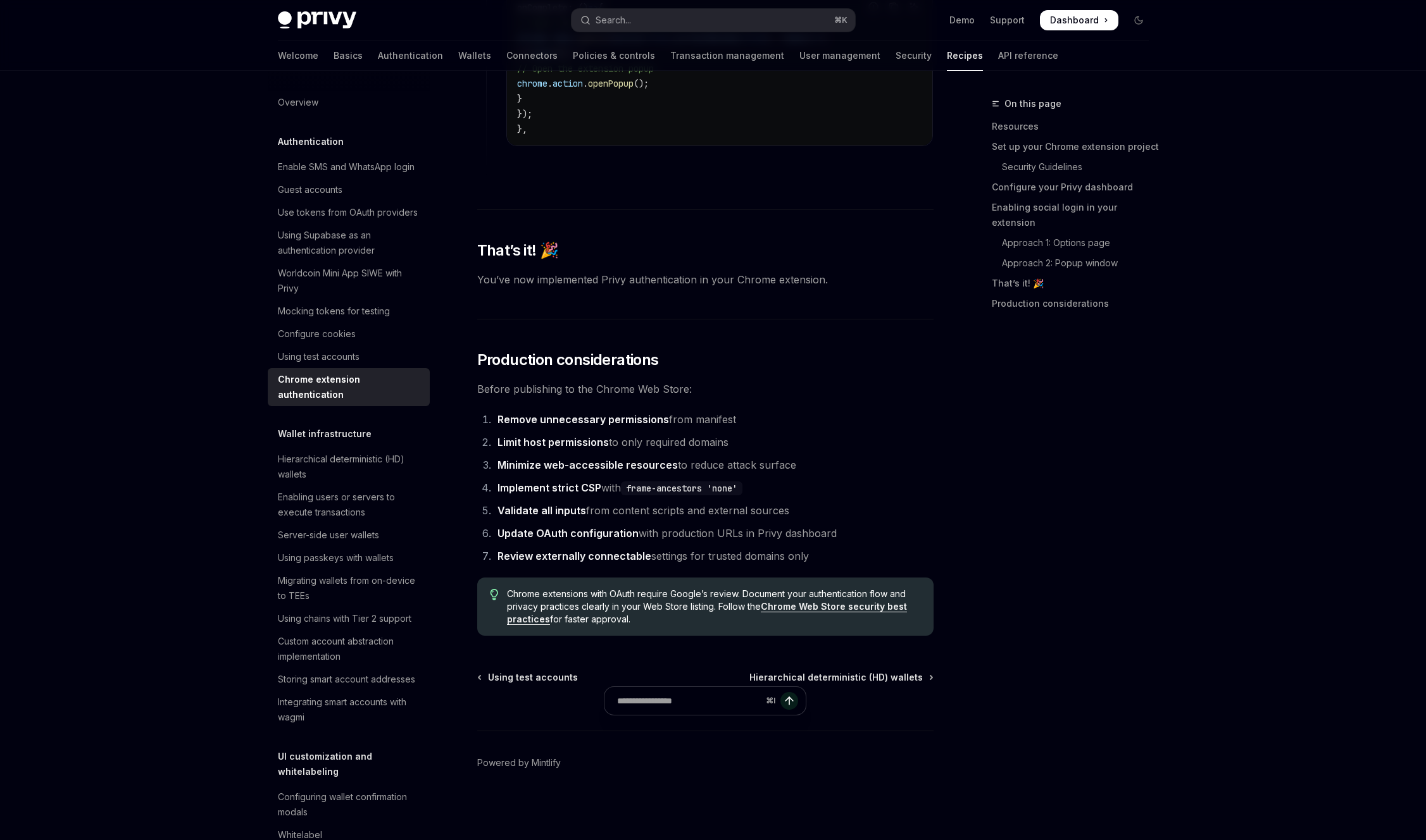
click at [705, 451] on li "Limit host permissions to only required domains" at bounding box center [713, 442] width 440 height 17
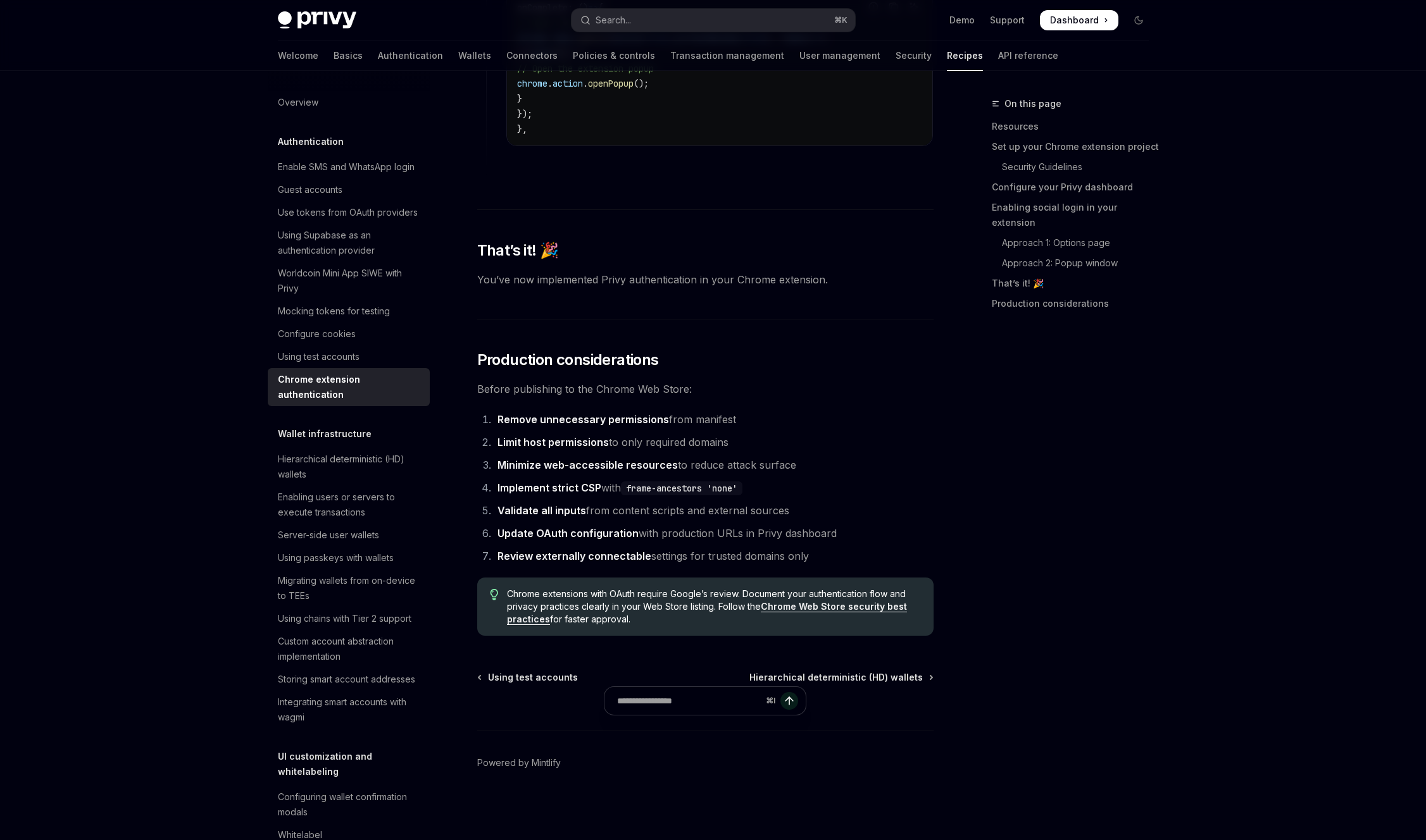
click at [751, 474] on li "Minimize web-accessible resources to reduce attack surface" at bounding box center [713, 465] width 440 height 17
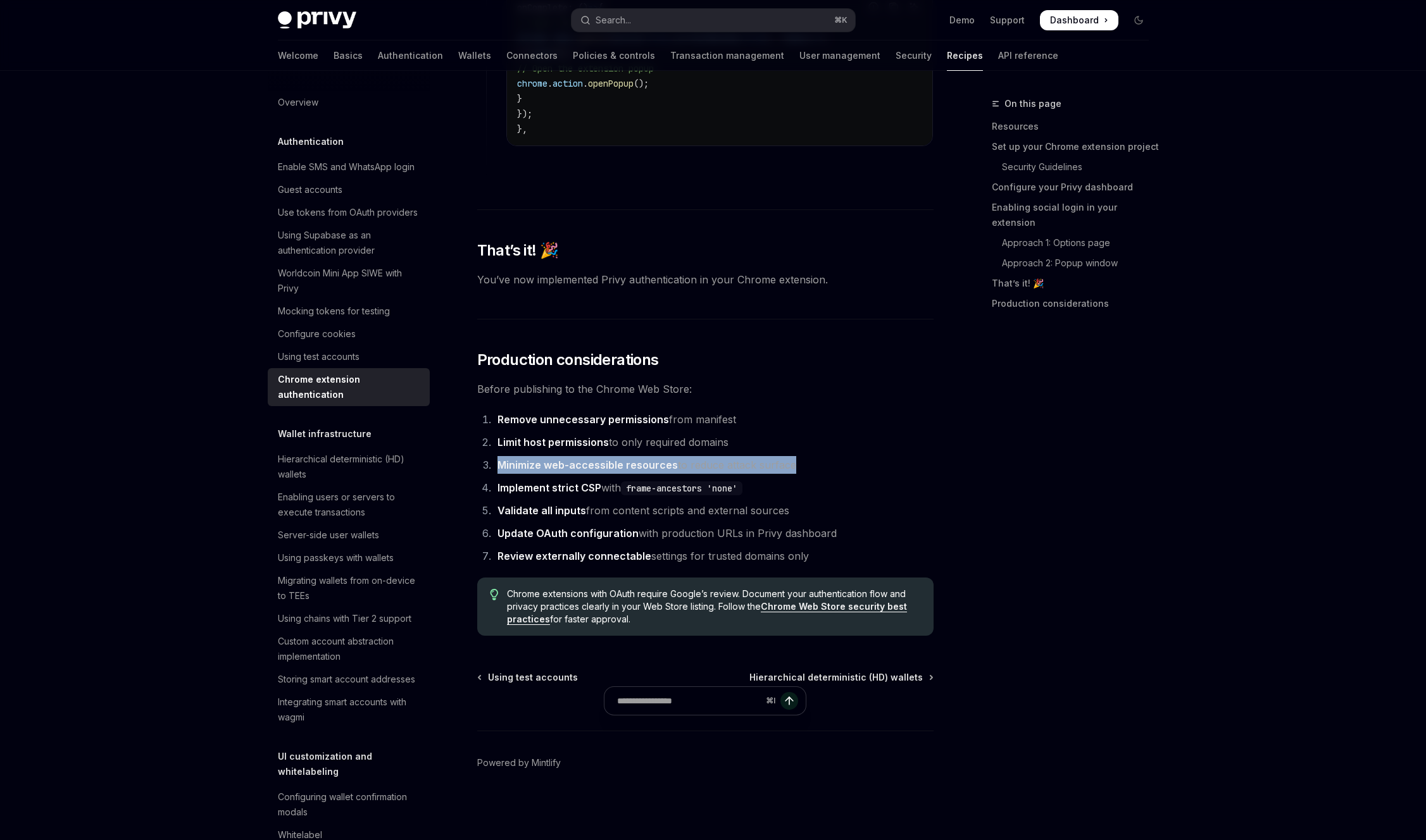
click at [751, 474] on li "Minimize web-accessible resources to reduce attack surface" at bounding box center [713, 465] width 440 height 17
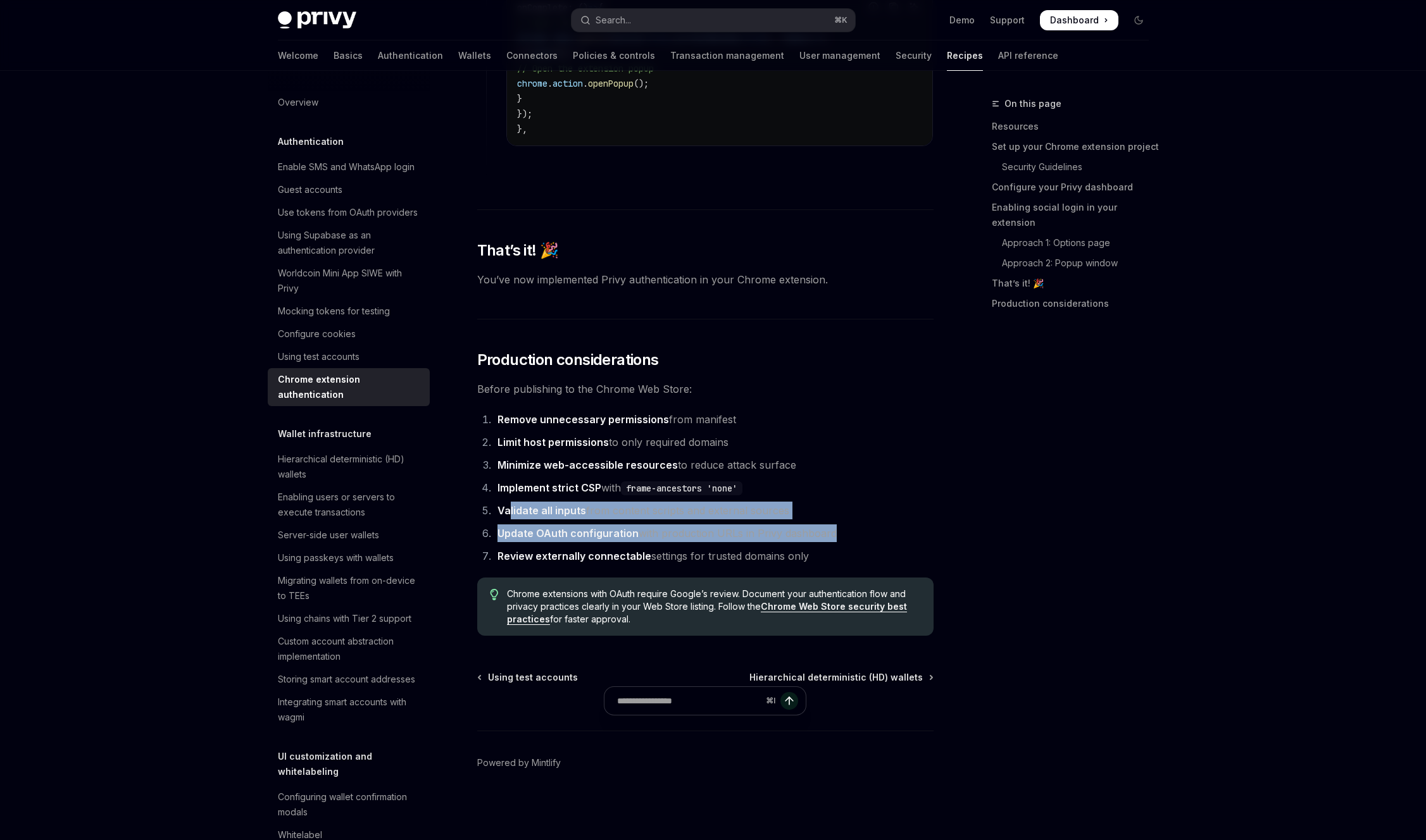
drag, startPoint x: 432, startPoint y: 673, endPoint x: 754, endPoint y: 714, distance: 324.6
click at [701, 565] on ol "Remove unnecessary permissions from manifest Limit host permissions to only req…" at bounding box center [706, 488] width 456 height 155
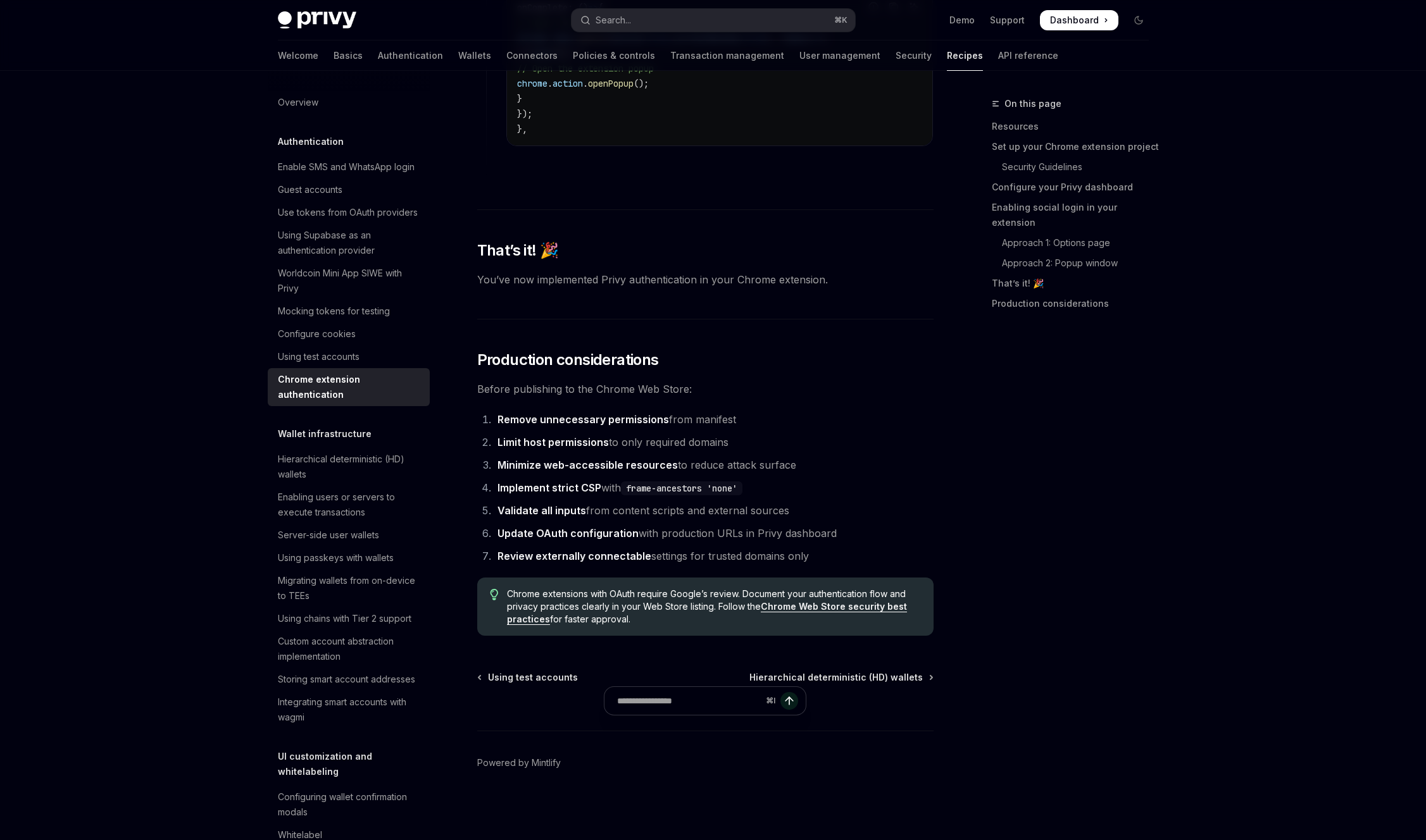
click at [777, 542] on li "Update OAuth configuration with production URLs in Privy dashboard" at bounding box center [713, 533] width 440 height 17
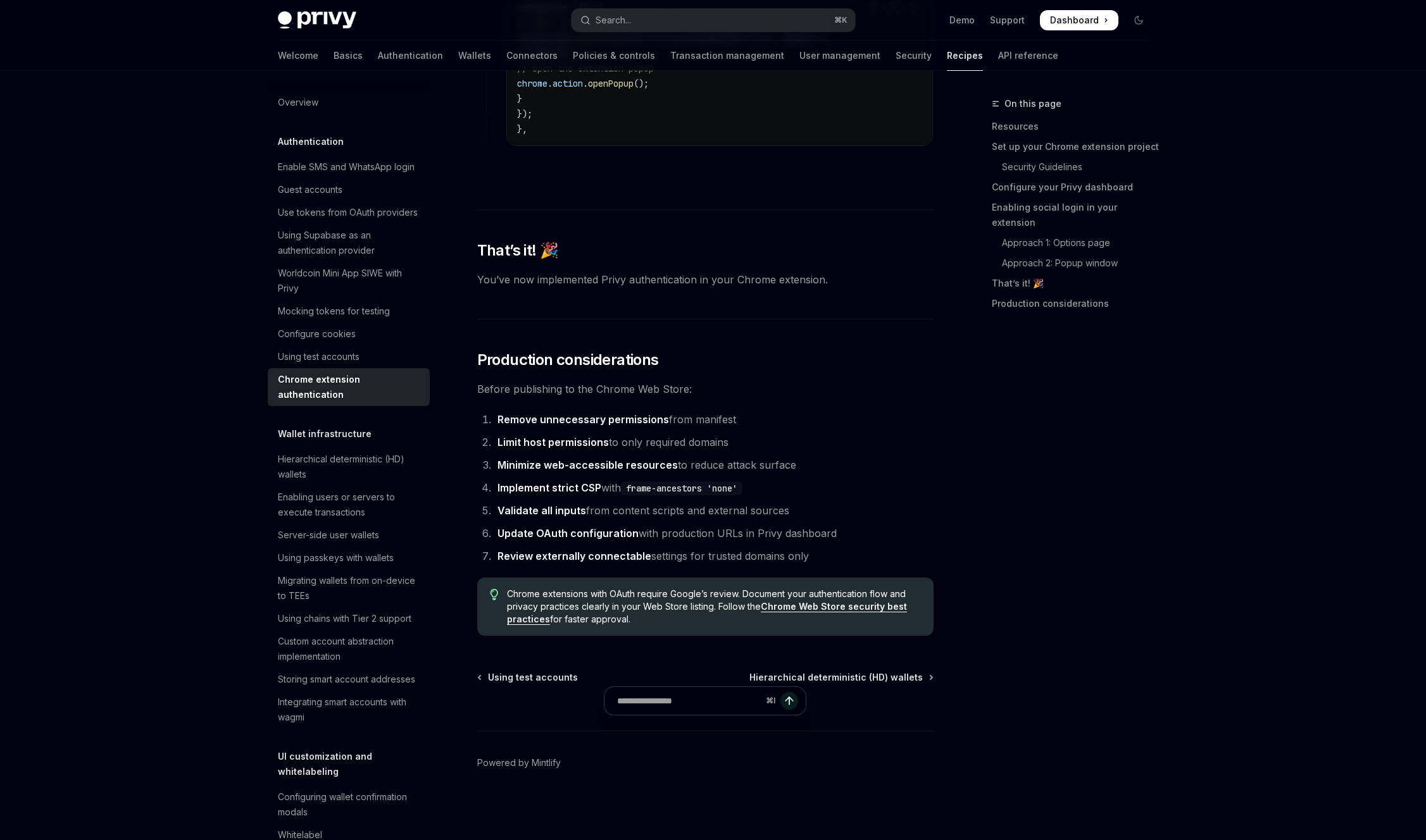
click at [764, 565] on li "Review externally connectable settings for trusted domains only" at bounding box center [713, 556] width 440 height 17
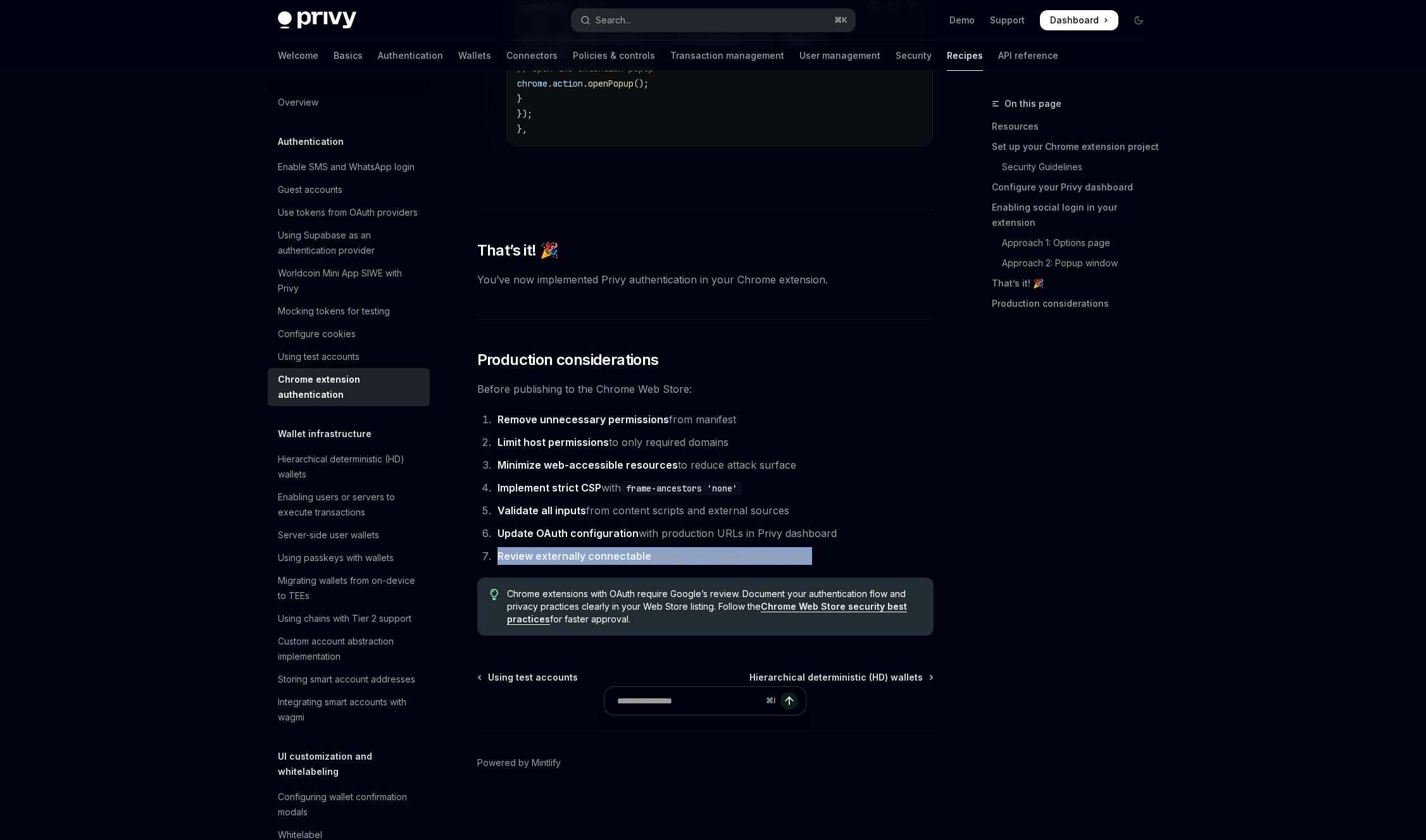
click at [764, 565] on li "Review externally connectable settings for trusted domains only" at bounding box center [713, 556] width 440 height 17
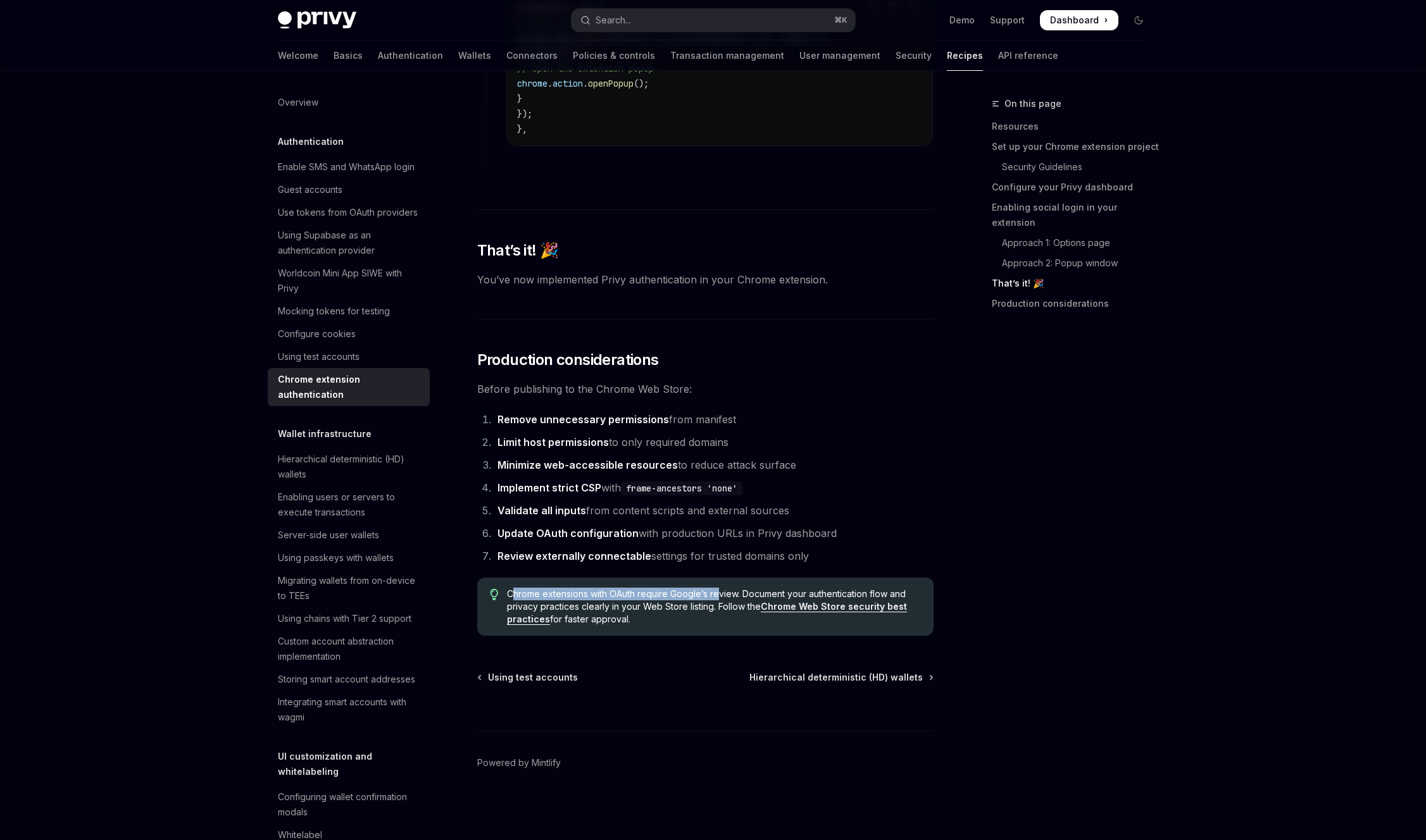
drag, startPoint x: 442, startPoint y: 599, endPoint x: 722, endPoint y: 592, distance: 280.1
click at [722, 592] on span "Chrome extensions with OAuth require Google’s review. Document your authenticat…" at bounding box center [713, 607] width 414 height 38
drag, startPoint x: 743, startPoint y: 592, endPoint x: 511, endPoint y: 583, distance: 232.2
click at [511, 583] on div "Chrome extensions with OAuth require Google’s review. Document your authenticat…" at bounding box center [706, 607] width 456 height 58
drag, startPoint x: 762, startPoint y: 594, endPoint x: 706, endPoint y: 612, distance: 58.8
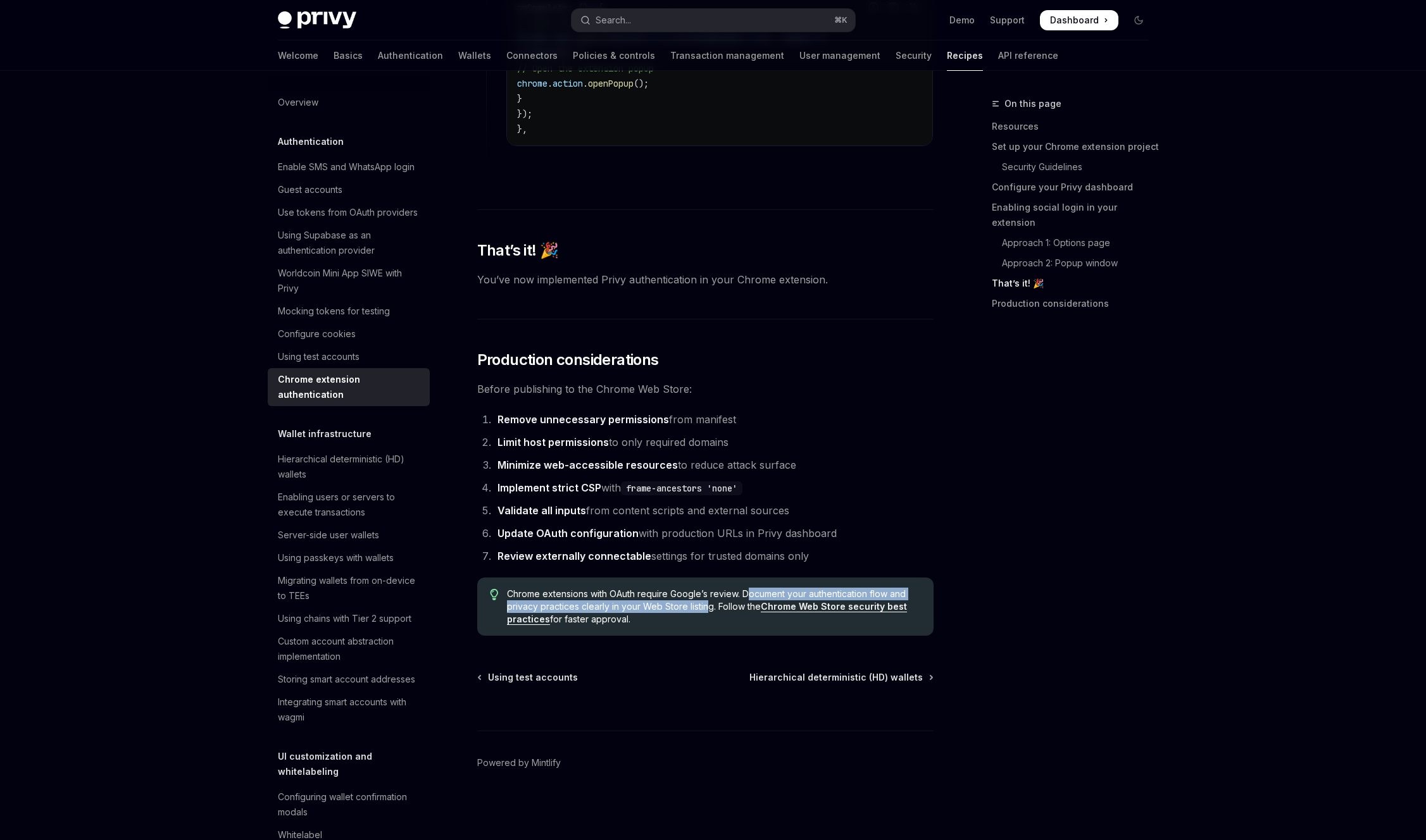
click at [705, 612] on span "Chrome extensions with OAuth require Google’s review. Document your authenticat…" at bounding box center [713, 607] width 414 height 38
drag, startPoint x: 717, startPoint y: 610, endPoint x: 426, endPoint y: 584, distance: 292.2
click at [477, 584] on div "Chrome extensions with OAuth require Google’s review. Document your authenticat…" at bounding box center [706, 607] width 456 height 58
copy span "Chrome extensions with OAuth require Google’s review. Document your authenticat…"
click at [510, 588] on span "Chrome extensions with OAuth require Google’s review. Document your authenticat…" at bounding box center [713, 607] width 414 height 38
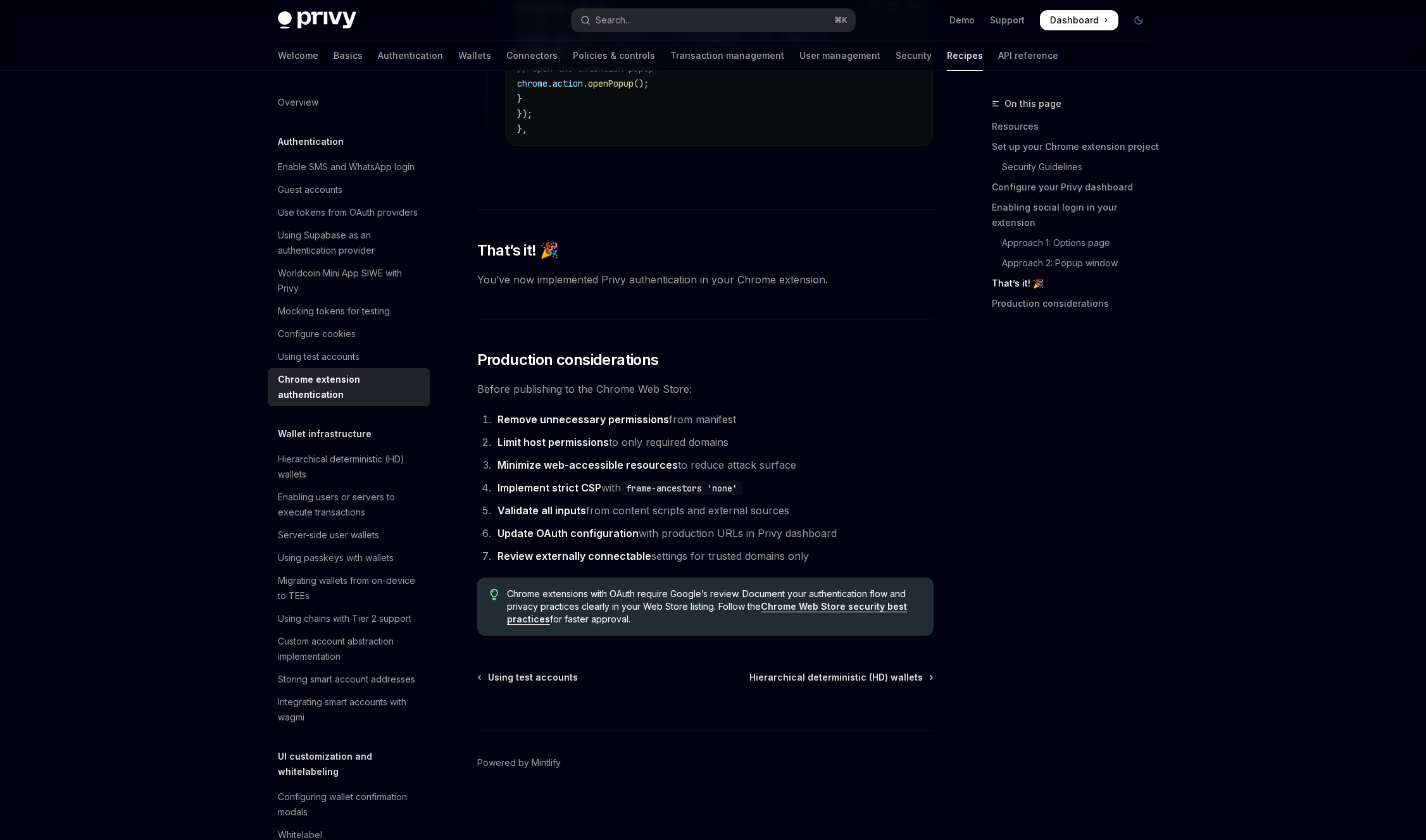
click at [580, 603] on span "Chrome extensions with OAuth require Google’s review. Document your authenticat…" at bounding box center [713, 607] width 414 height 38
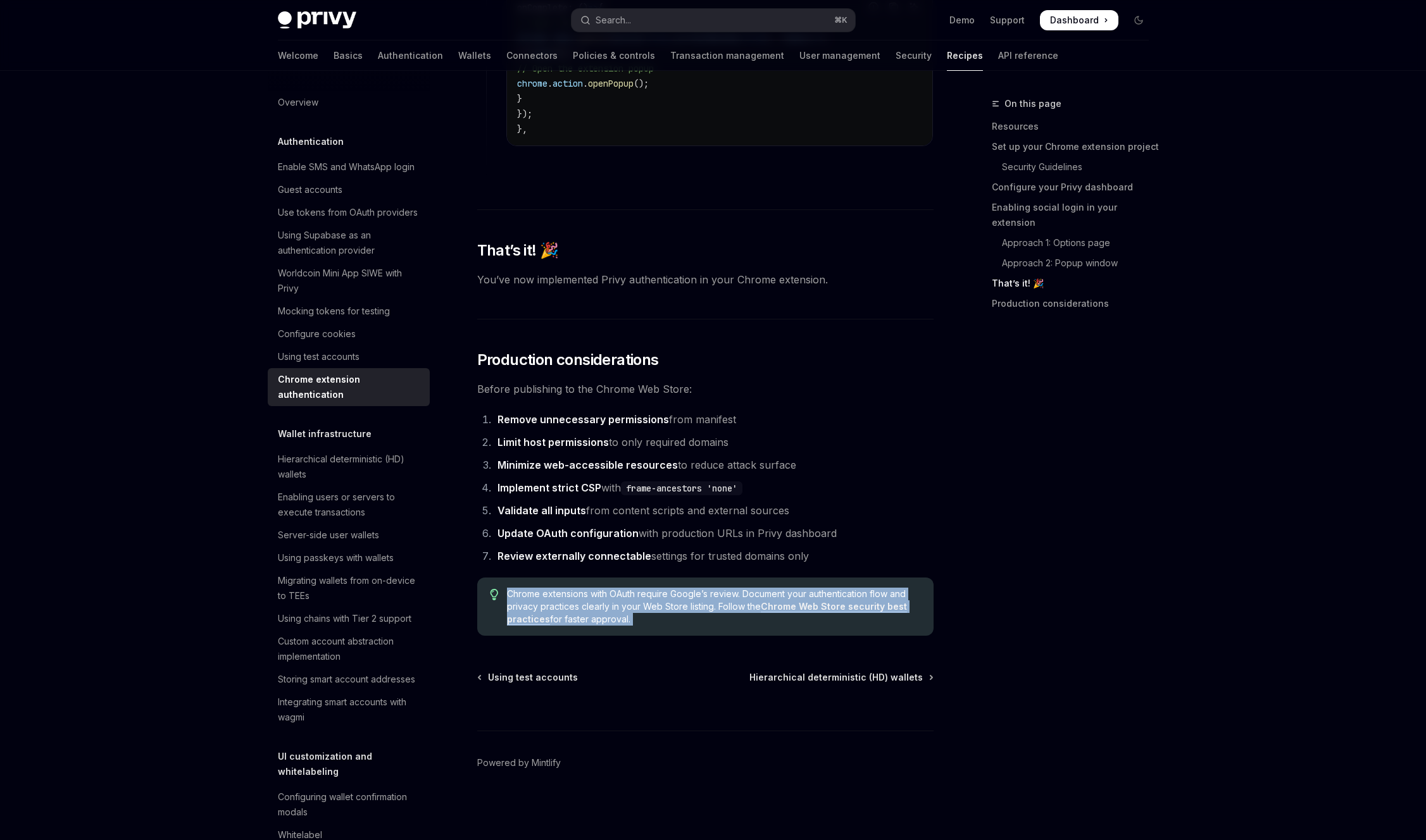
click at [580, 603] on span "Chrome extensions with OAuth require Google’s review. Document your authenticat…" at bounding box center [713, 607] width 414 height 38
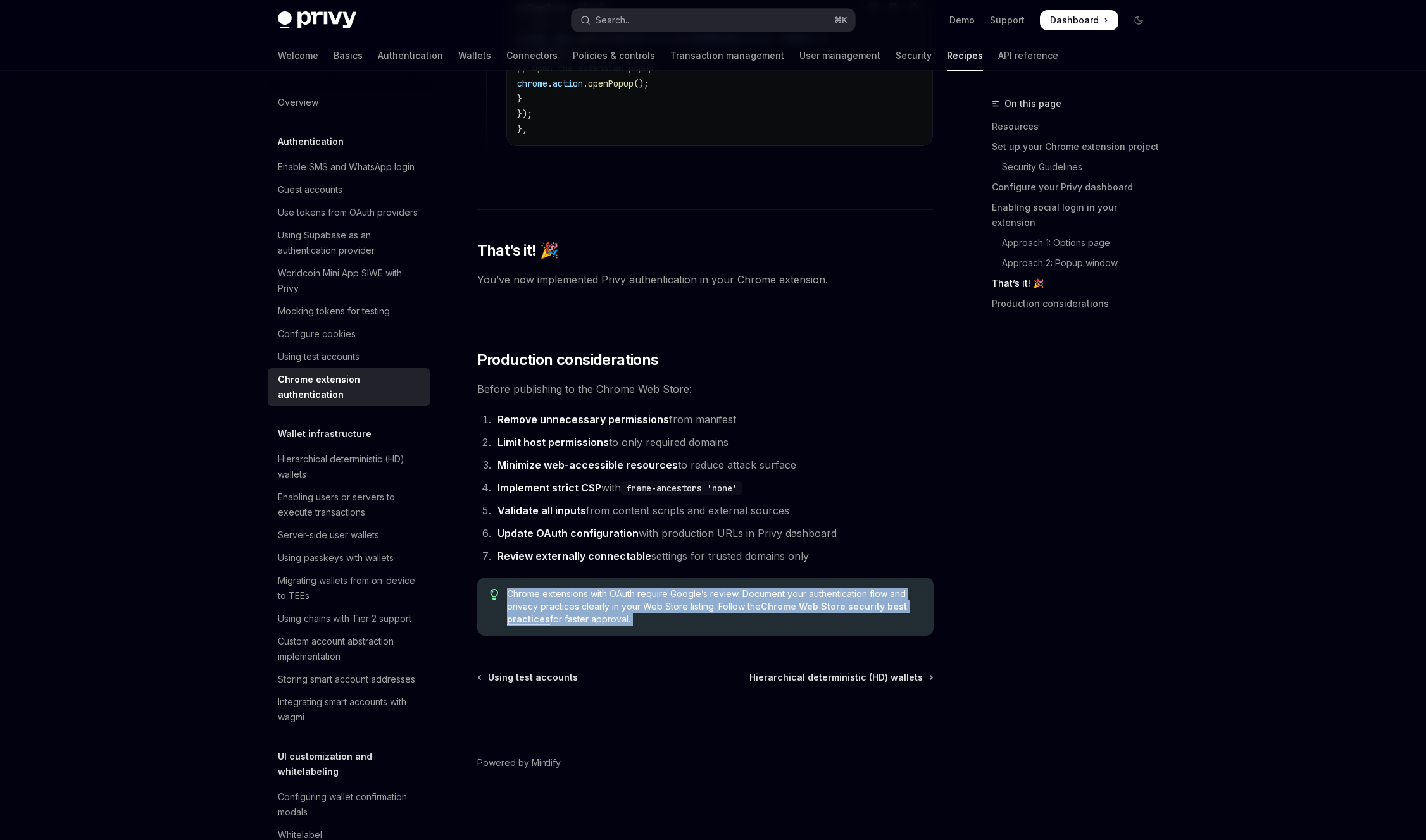
click at [580, 603] on span "Chrome extensions with OAuth require Google’s review. Document your authenticat…" at bounding box center [713, 607] width 414 height 38
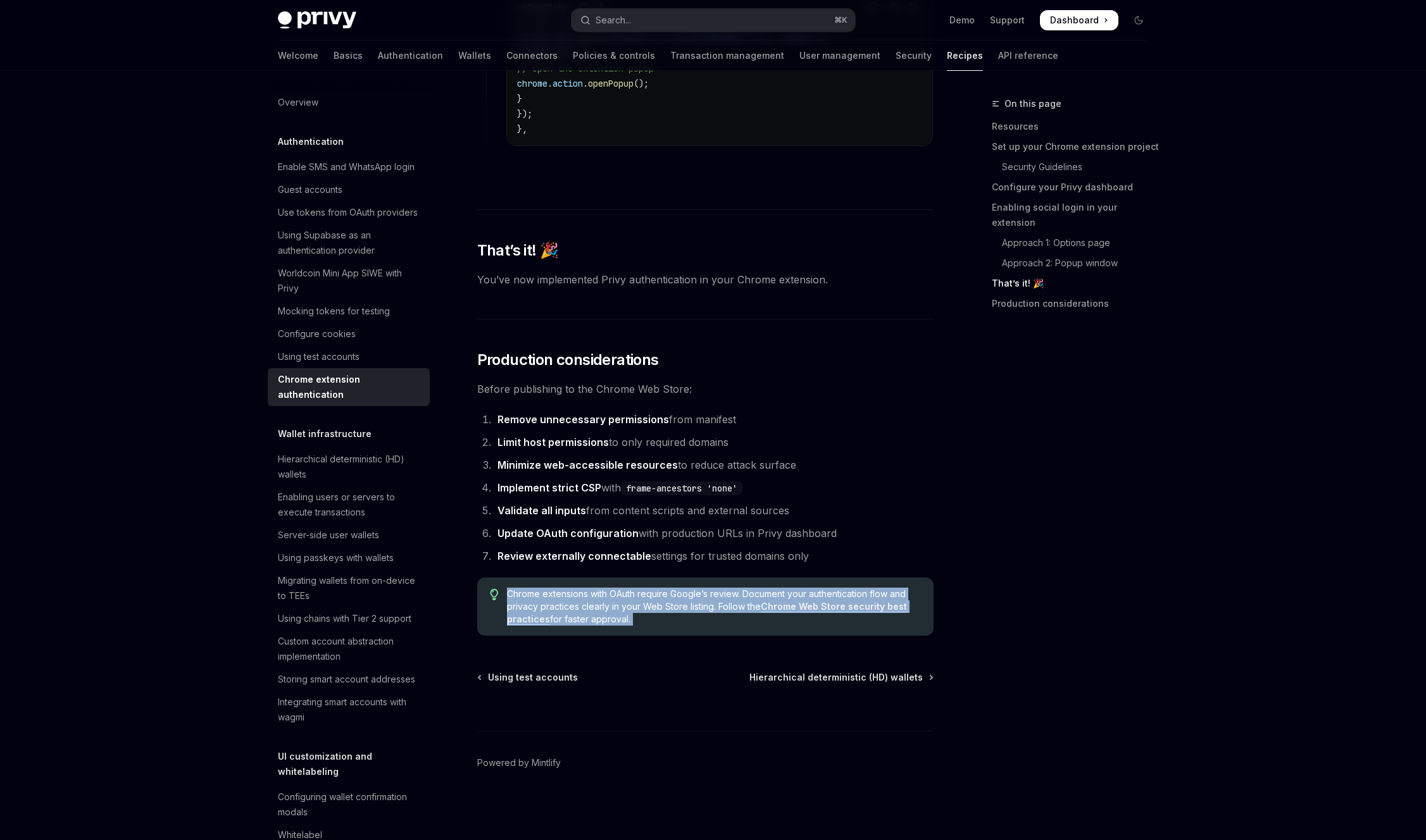
click at [736, 636] on div "Chrome extensions with OAuth require Google’s review. Document your authenticat…" at bounding box center [706, 607] width 456 height 58
drag, startPoint x: 399, startPoint y: 259, endPoint x: 882, endPoint y: 545, distance: 561.3
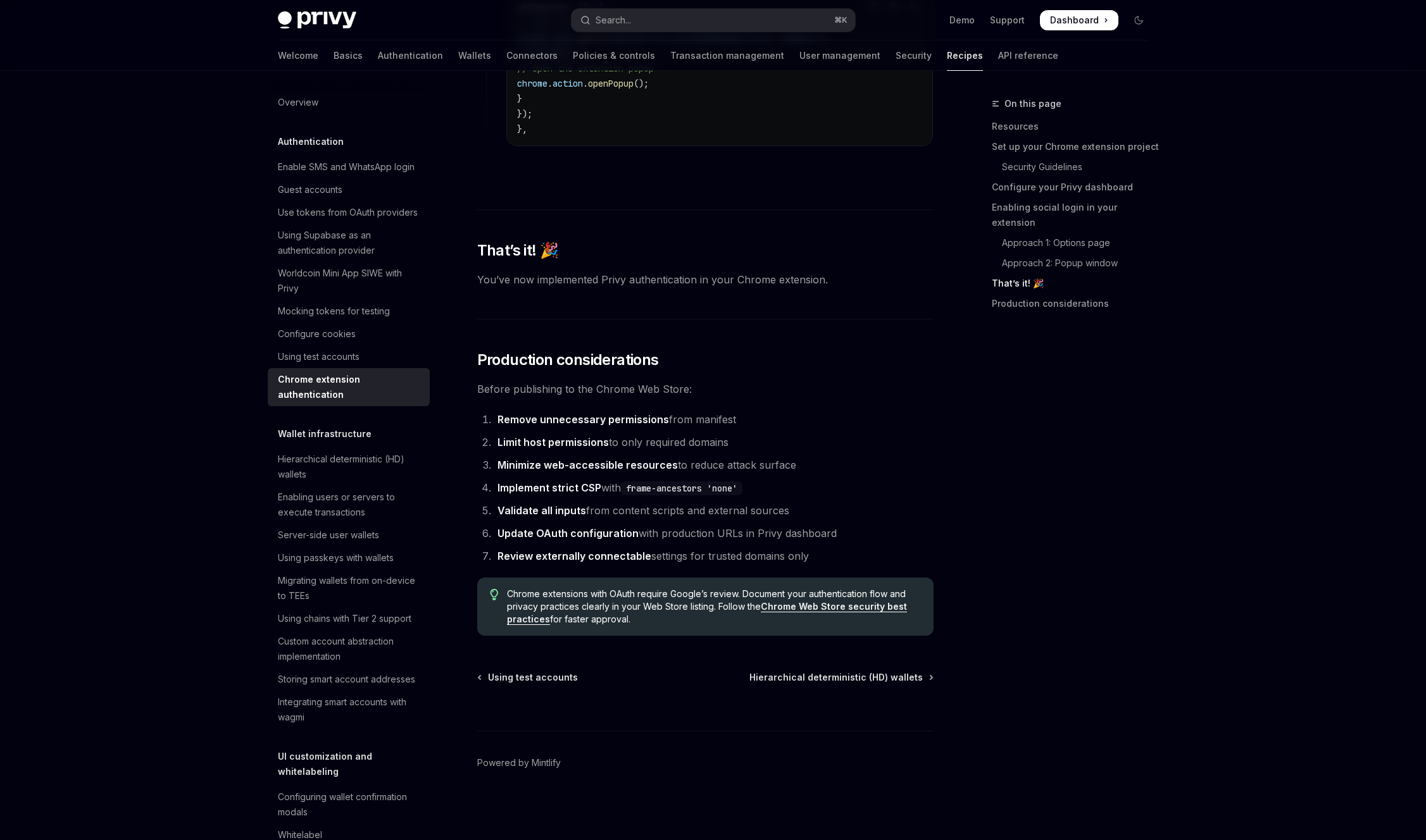
drag, startPoint x: 911, startPoint y: 523, endPoint x: 966, endPoint y: 510, distance: 56.5
click at [911, 523] on ol "Remove unnecessary permissions from manifest Limit host permissions to only req…" at bounding box center [706, 488] width 456 height 155
type textarea "*"
